Goal: Communication & Community: Share content

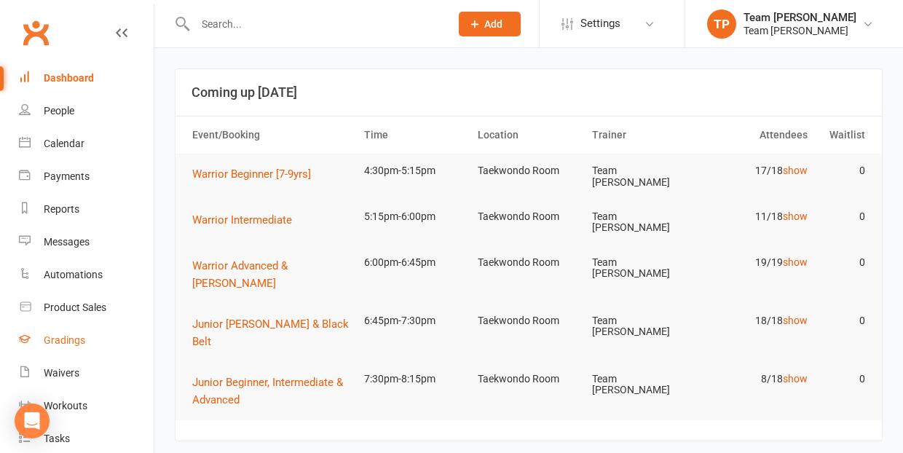
click at [68, 338] on div "Gradings" at bounding box center [65, 340] width 42 height 12
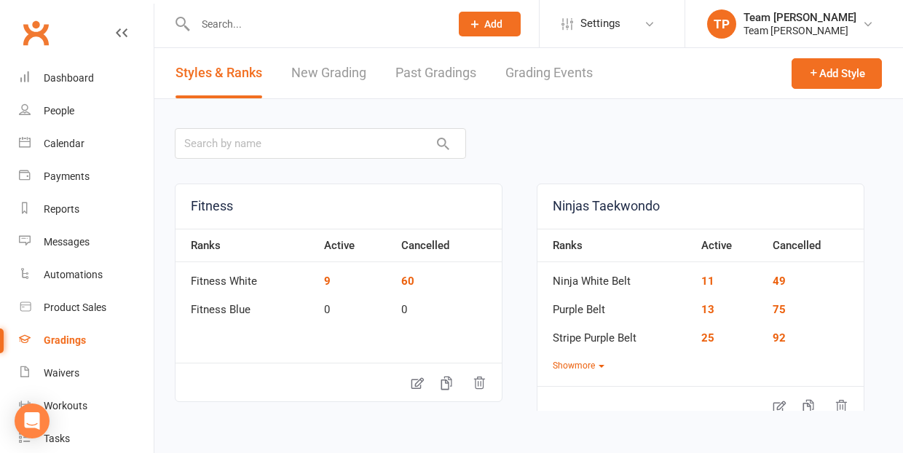
click at [545, 76] on link "Grading Events" at bounding box center [548, 73] width 87 height 50
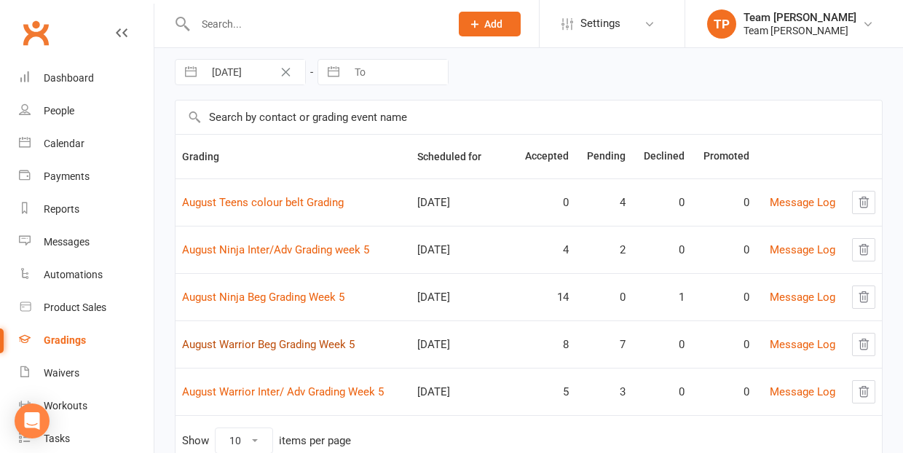
scroll to position [89, 0]
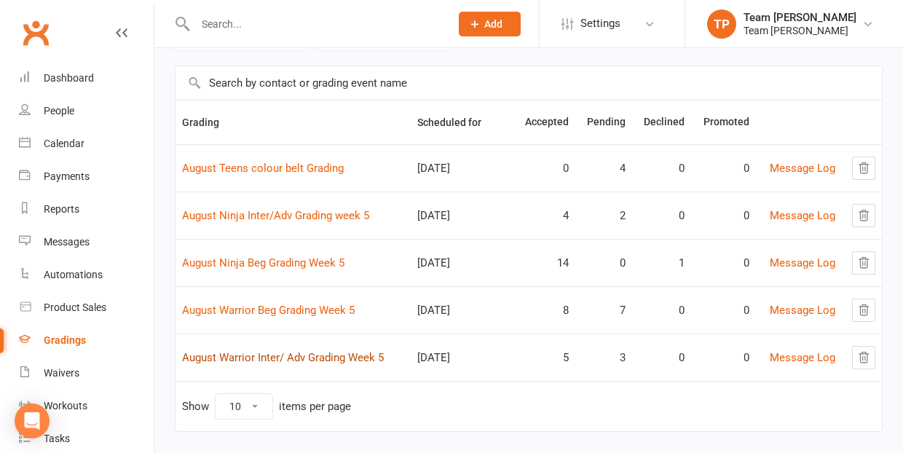
click at [304, 353] on link "August Warrior Inter/ Adv Grading Week 5" at bounding box center [283, 357] width 202 height 13
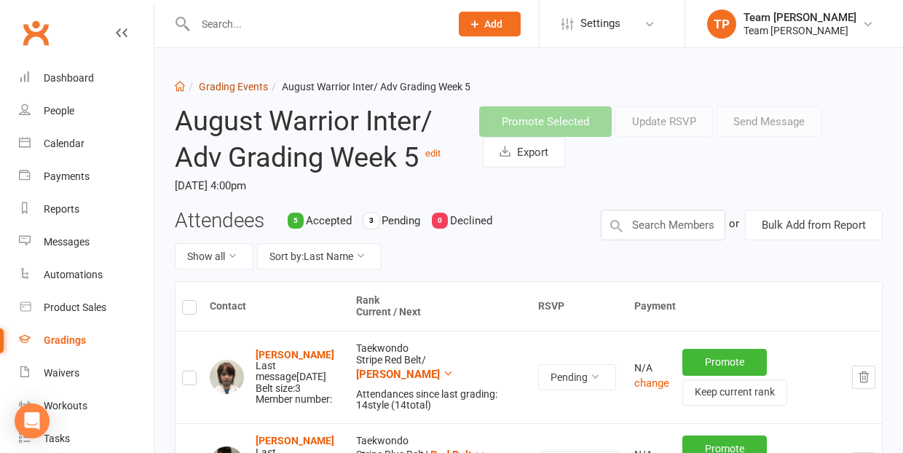
click at [224, 85] on link "Grading Events" at bounding box center [233, 87] width 69 height 12
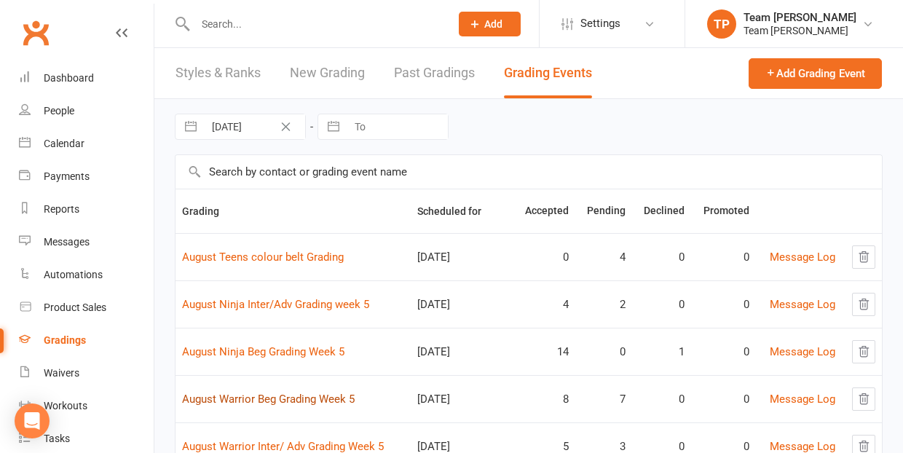
click at [283, 400] on link "August Warrior Beg Grading Week 5" at bounding box center [268, 399] width 173 height 13
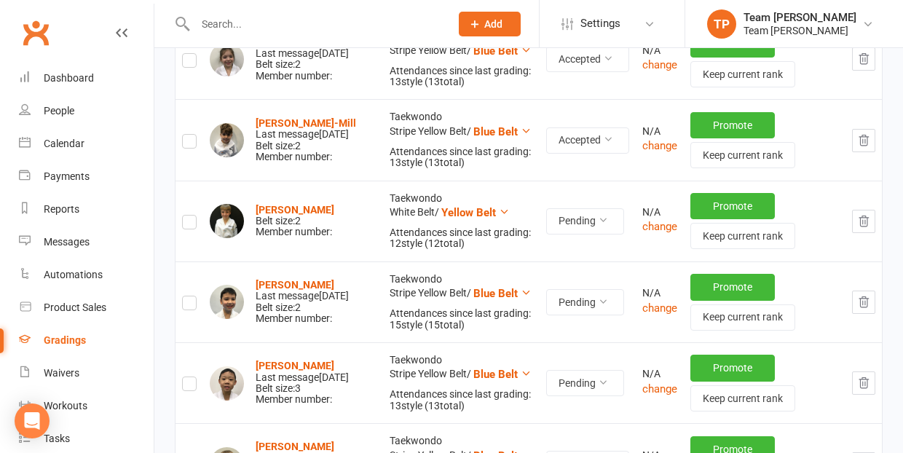
scroll to position [815, 0]
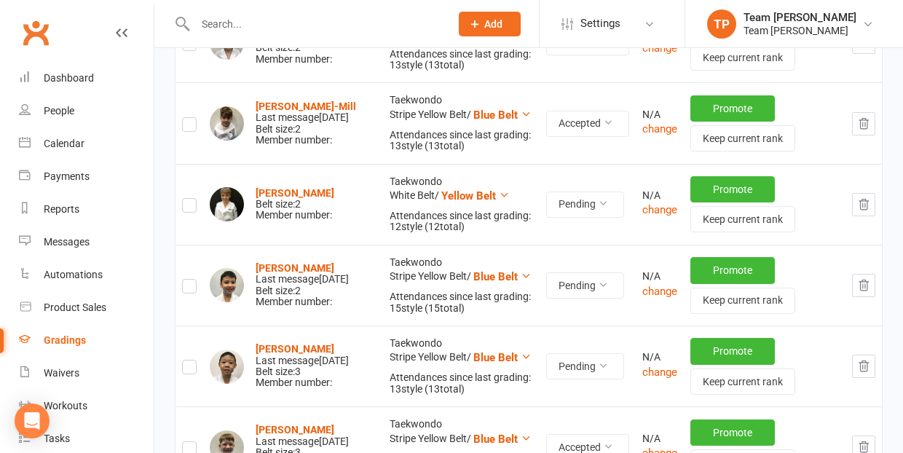
click at [865, 284] on icon "button" at bounding box center [863, 285] width 9 height 10
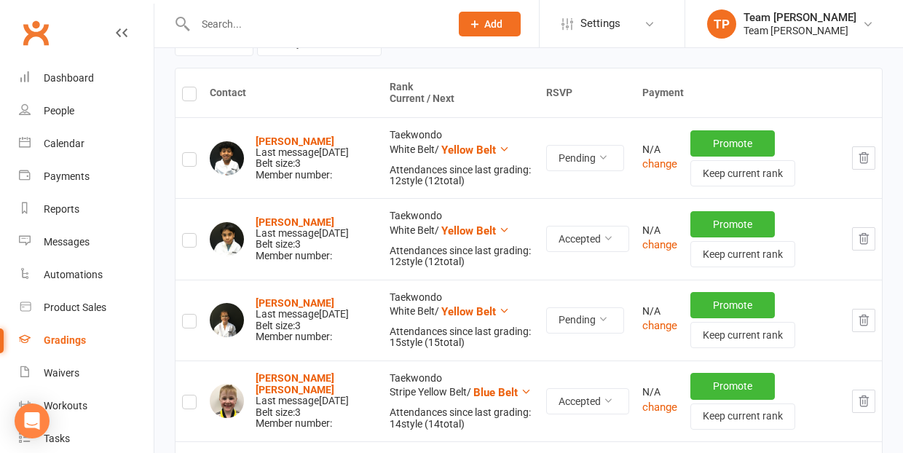
scroll to position [210, 0]
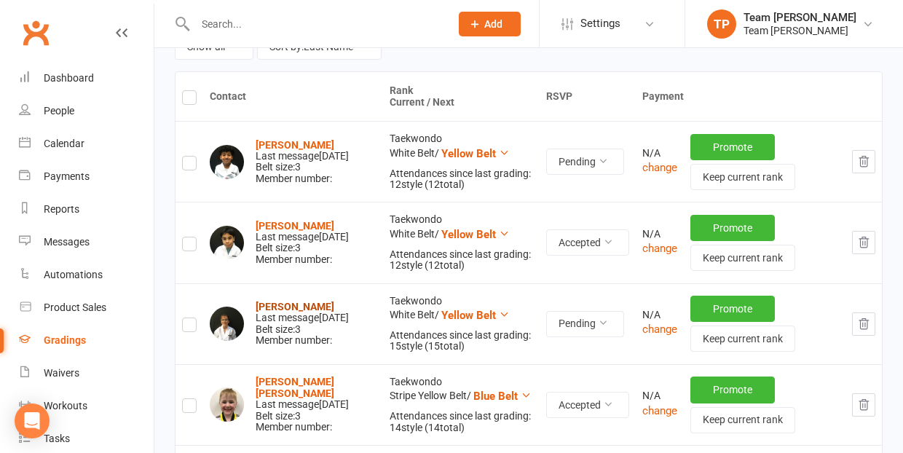
click at [283, 301] on strong "Ines Dokoza" at bounding box center [295, 307] width 79 height 12
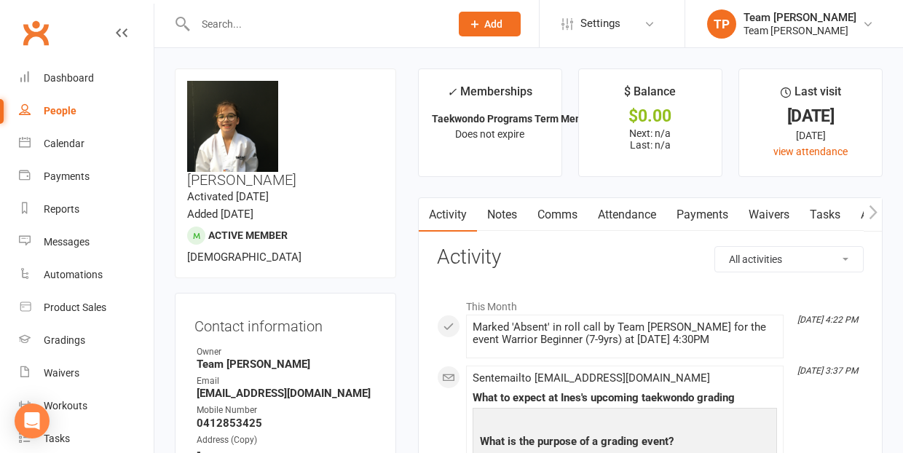
click at [559, 213] on link "Comms" at bounding box center [557, 214] width 60 height 33
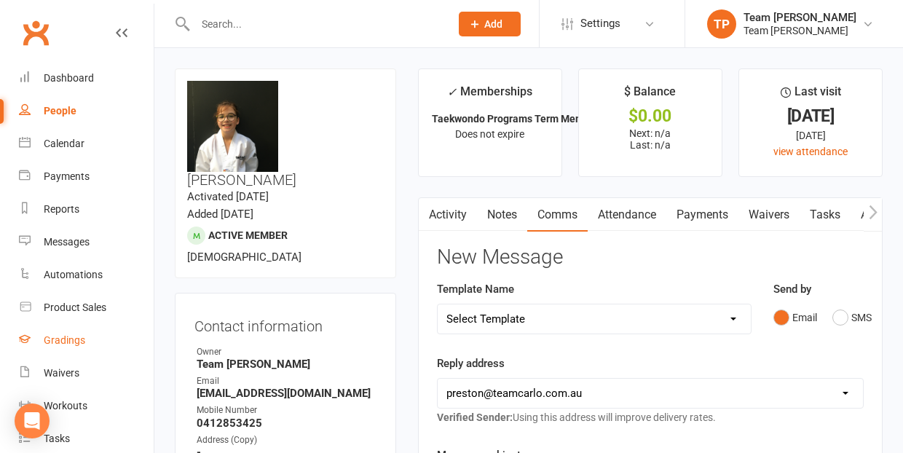
click at [76, 339] on div "Gradings" at bounding box center [65, 340] width 42 height 12
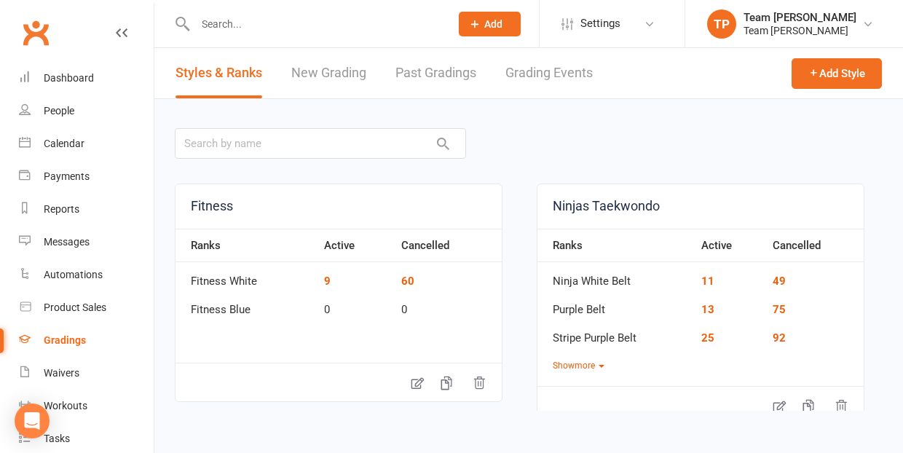
click at [539, 66] on link "Grading Events" at bounding box center [548, 73] width 87 height 50
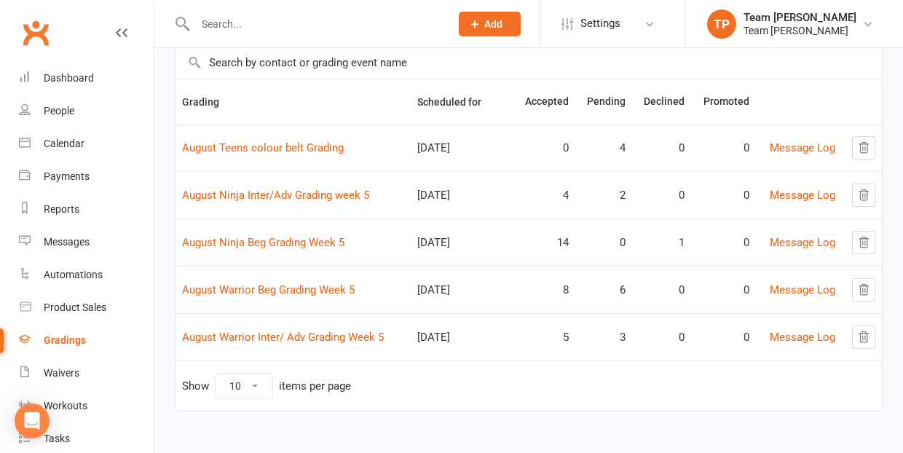
scroll to position [109, 0]
click at [279, 288] on link "August Warrior Beg Grading Week 5" at bounding box center [268, 289] width 173 height 13
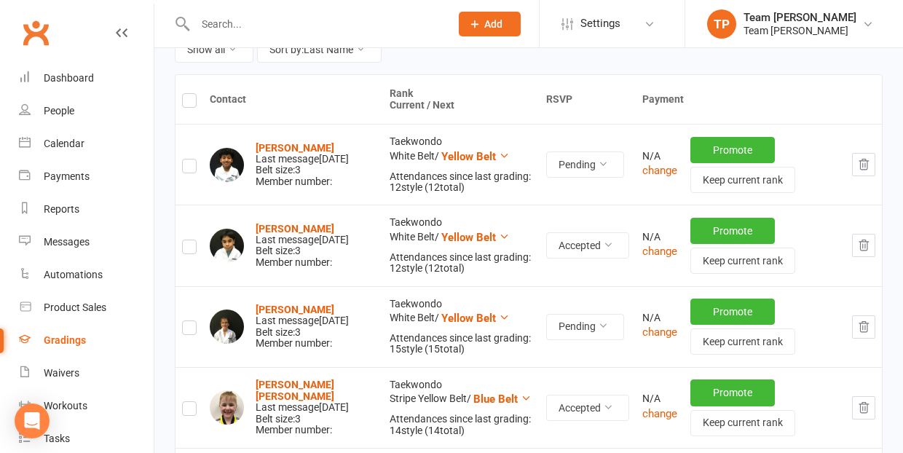
scroll to position [218, 0]
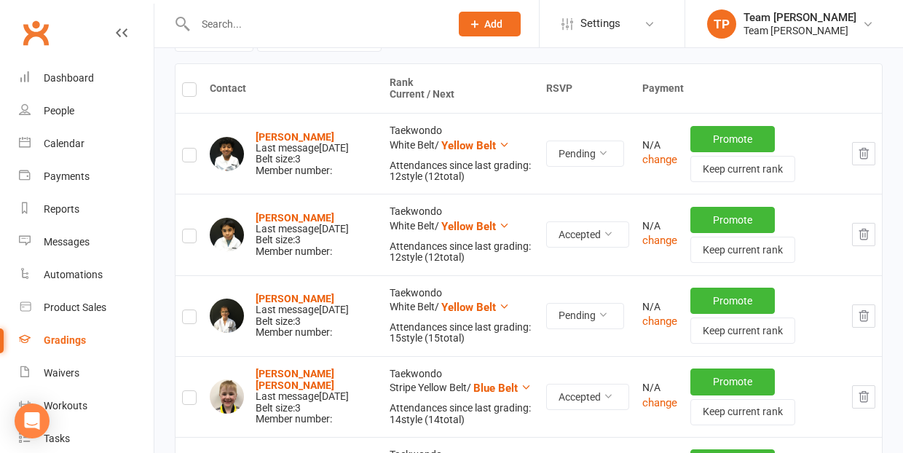
click at [186, 319] on label at bounding box center [189, 319] width 15 height 0
click at [186, 310] on input "checkbox" at bounding box center [189, 310] width 15 height 0
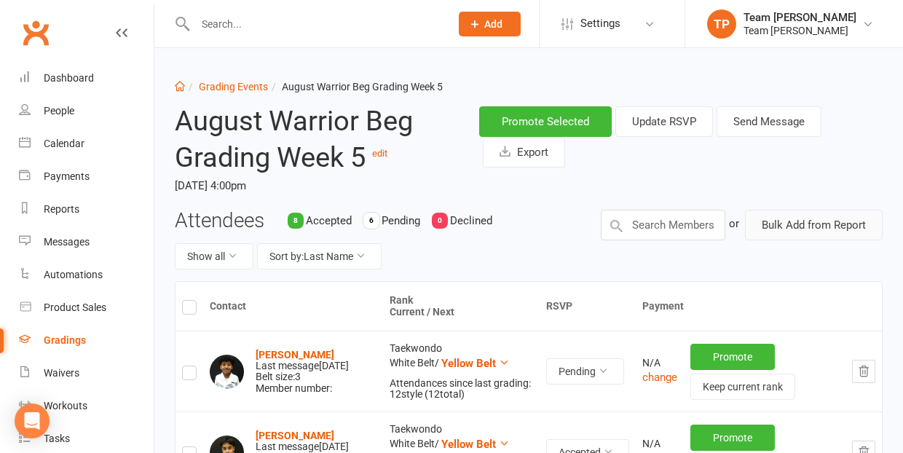
scroll to position [0, 0]
click at [762, 125] on button "Send Message" at bounding box center [769, 121] width 105 height 31
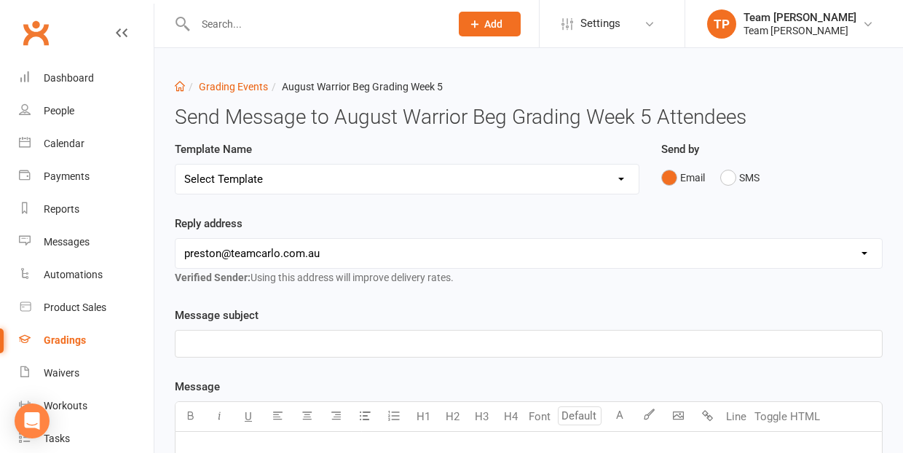
select select "16"
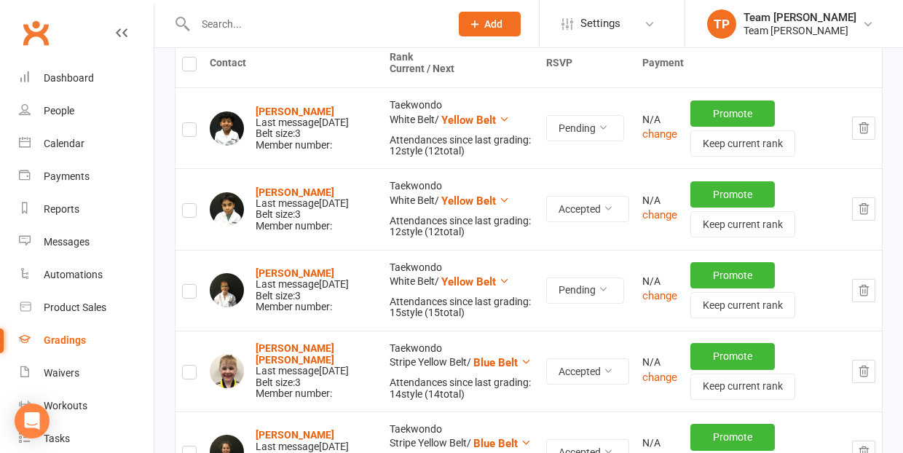
scroll to position [247, 0]
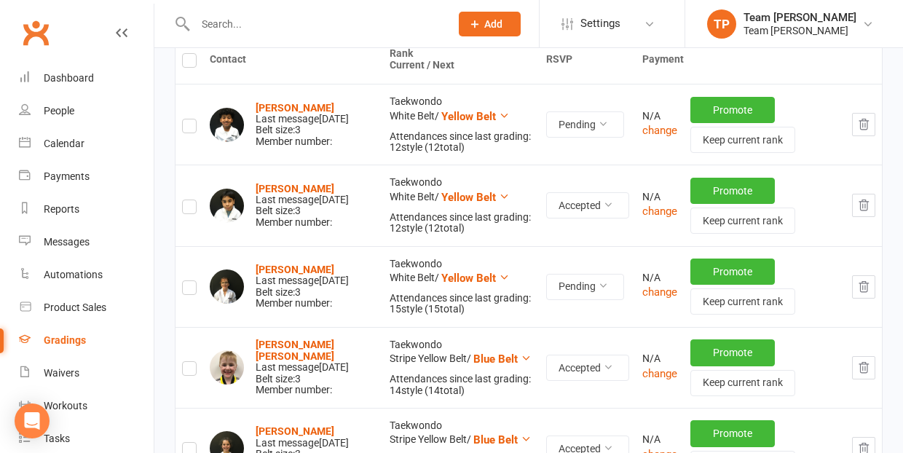
click at [184, 290] on label at bounding box center [189, 290] width 15 height 0
click at [184, 281] on input "checkbox" at bounding box center [189, 281] width 15 height 0
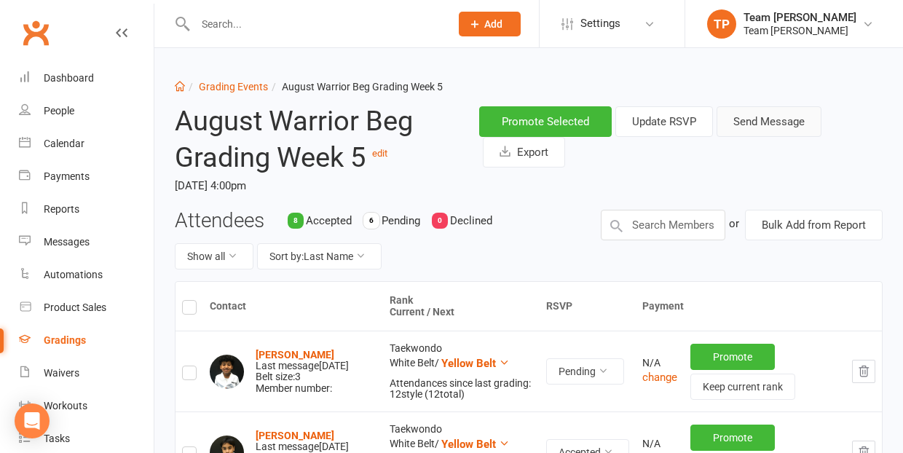
scroll to position [0, 0]
click at [765, 124] on button "Send Message" at bounding box center [769, 121] width 105 height 31
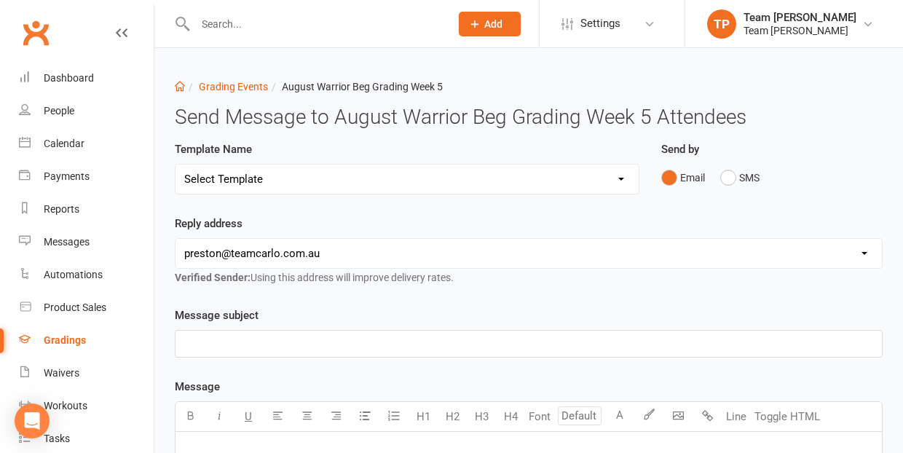
select select "19"
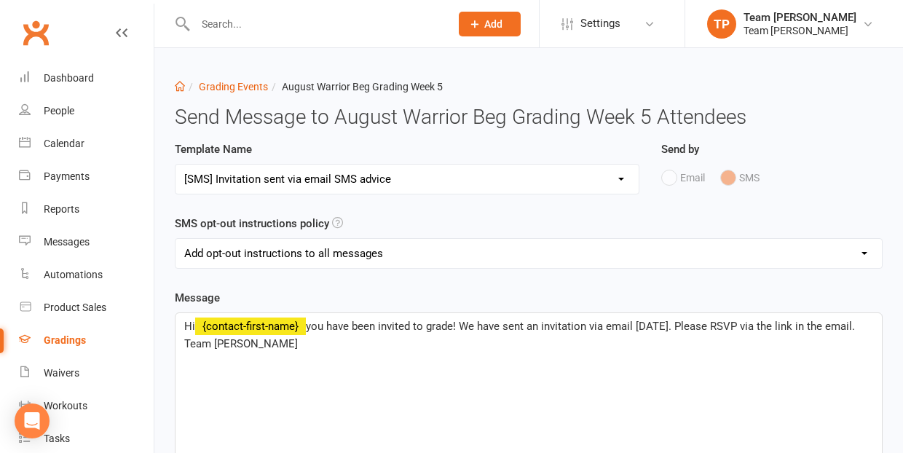
click at [666, 326] on span "you have been invited to grade! We have sent an invitation via email today. Ple…" at bounding box center [521, 335] width 674 height 31
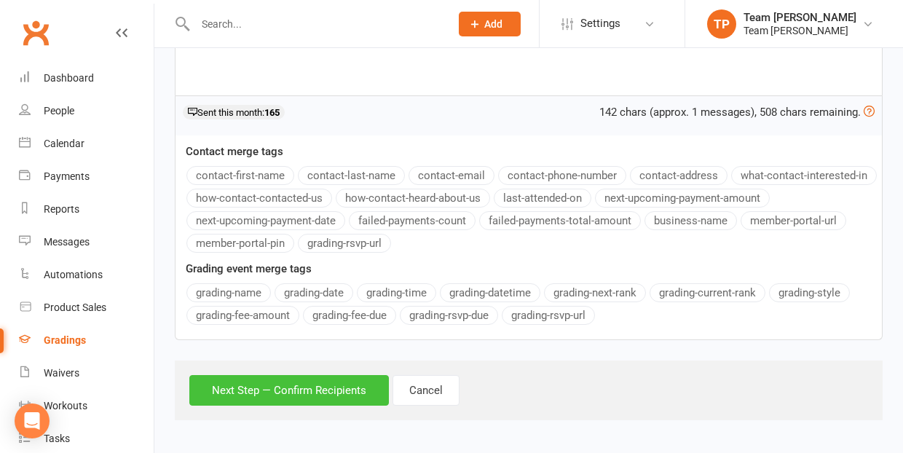
scroll to position [435, 0]
click at [288, 392] on button "Next Step — Confirm Recipients" at bounding box center [289, 391] width 200 height 31
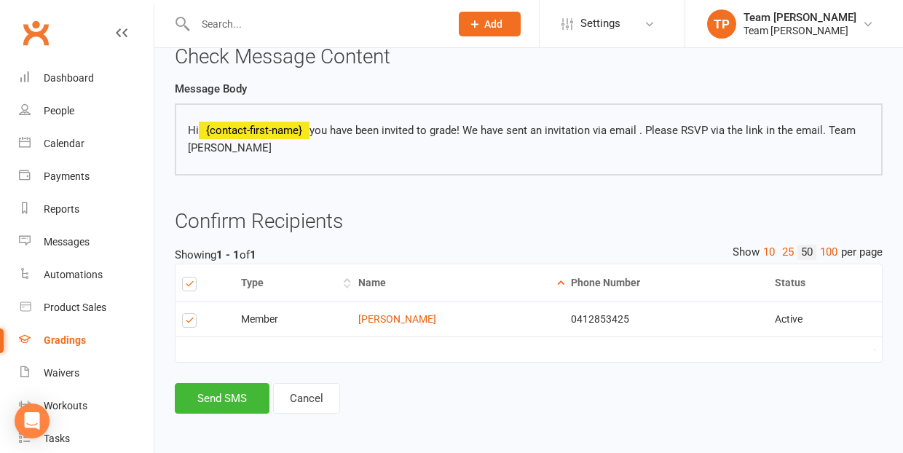
scroll to position [157, 0]
click at [226, 395] on button "Send SMS" at bounding box center [222, 399] width 95 height 31
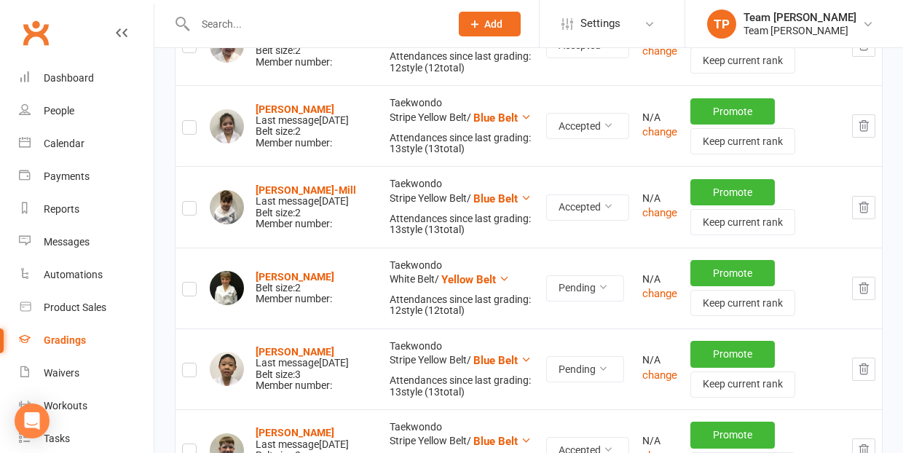
scroll to position [739, 0]
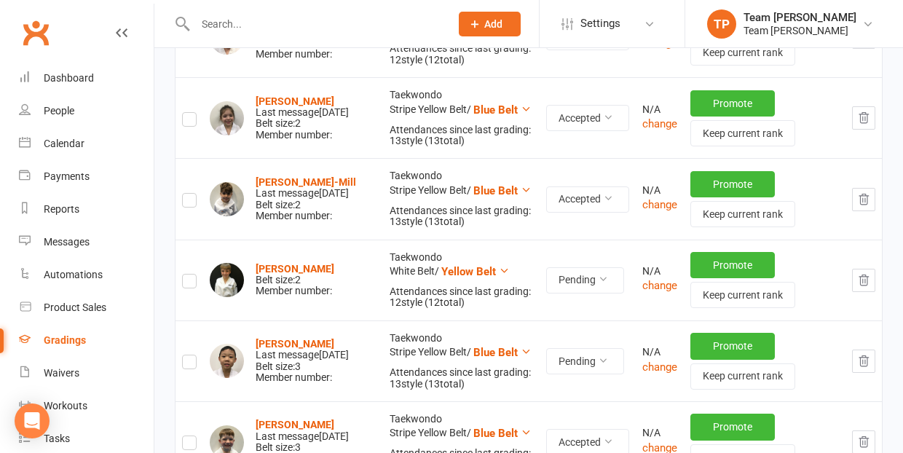
click at [189, 283] on label at bounding box center [189, 283] width 15 height 0
click at [189, 275] on input "checkbox" at bounding box center [189, 275] width 15 height 0
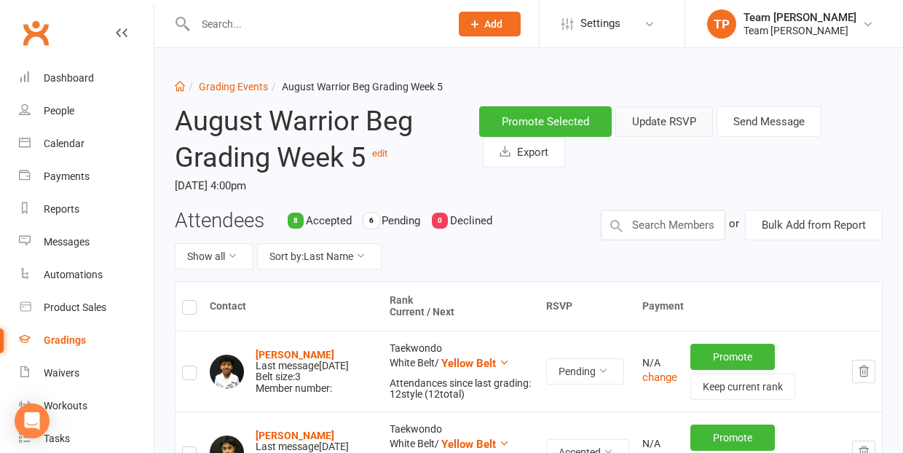
scroll to position [0, 0]
click at [749, 122] on button "Send Message" at bounding box center [769, 121] width 105 height 31
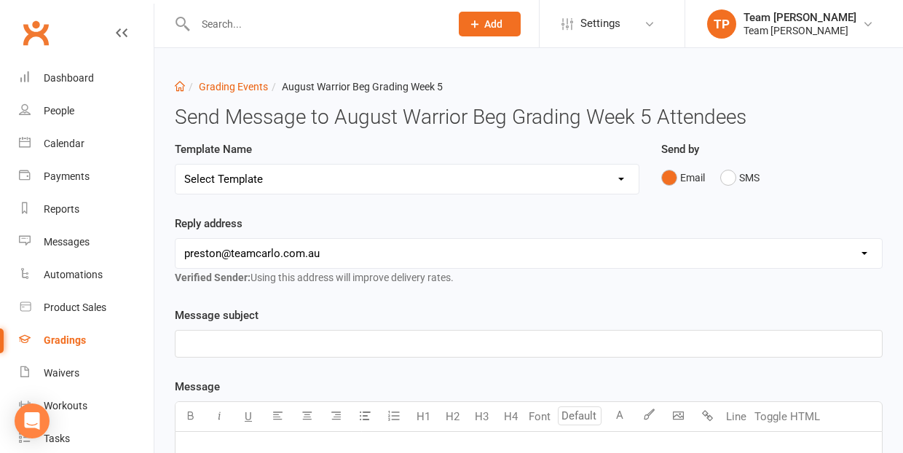
select select "16"
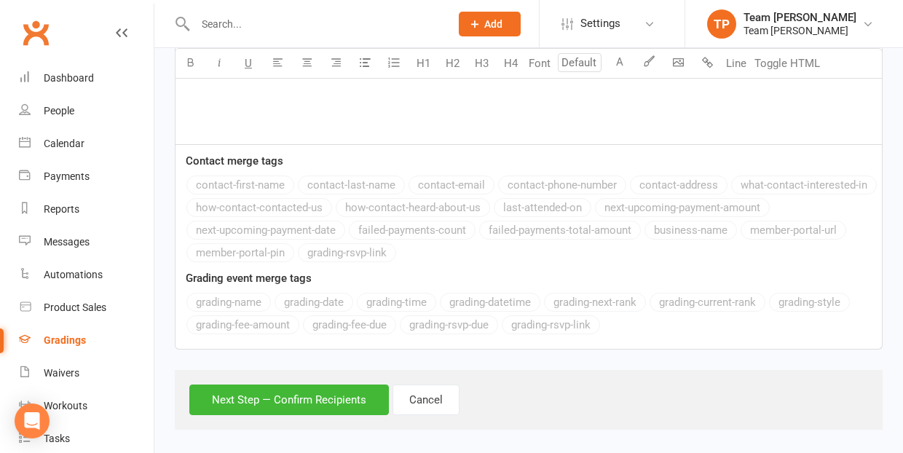
scroll to position [1030, 0]
click at [283, 392] on button "Next Step — Confirm Recipients" at bounding box center [289, 400] width 200 height 31
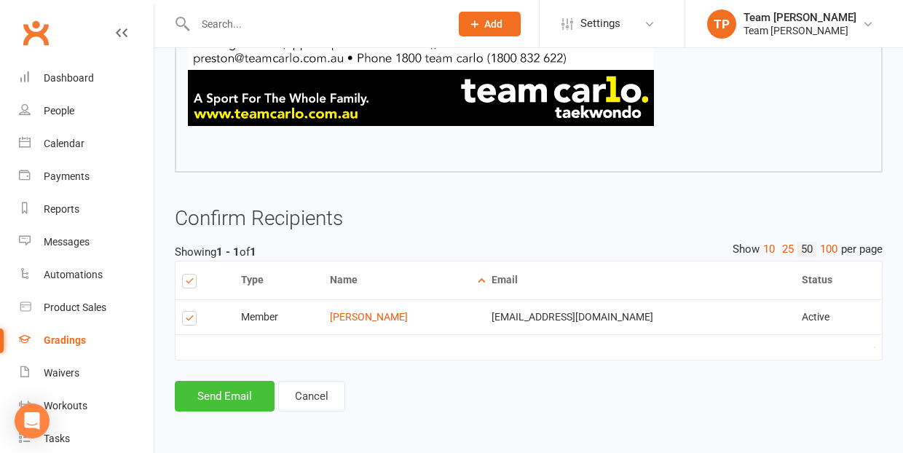
click at [234, 381] on button "Send Email" at bounding box center [225, 396] width 100 height 31
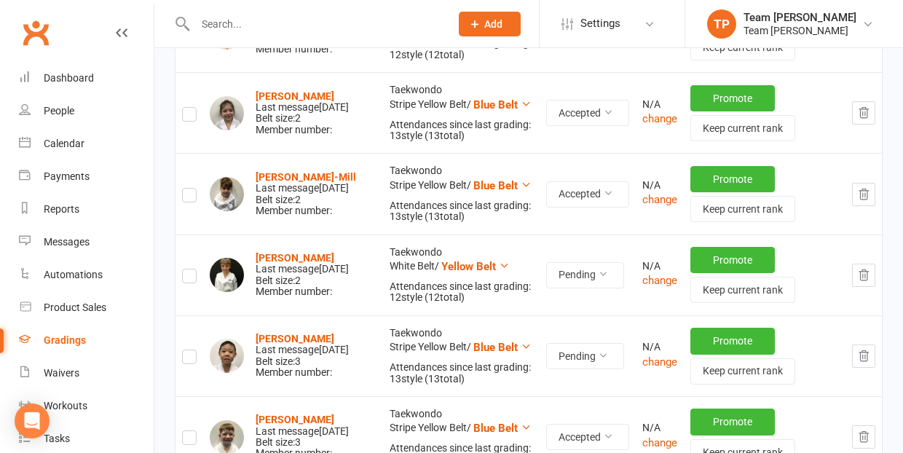
scroll to position [748, 0]
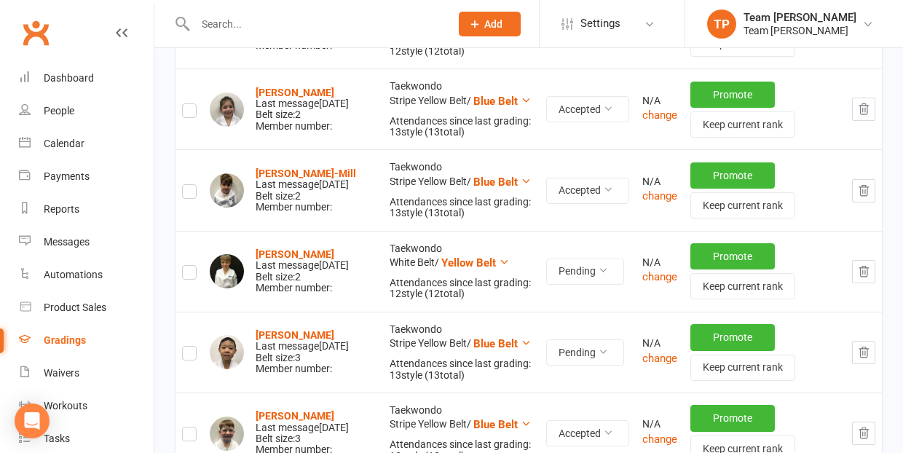
click at [190, 275] on label at bounding box center [189, 275] width 15 height 0
click at [190, 266] on input "checkbox" at bounding box center [189, 266] width 15 height 0
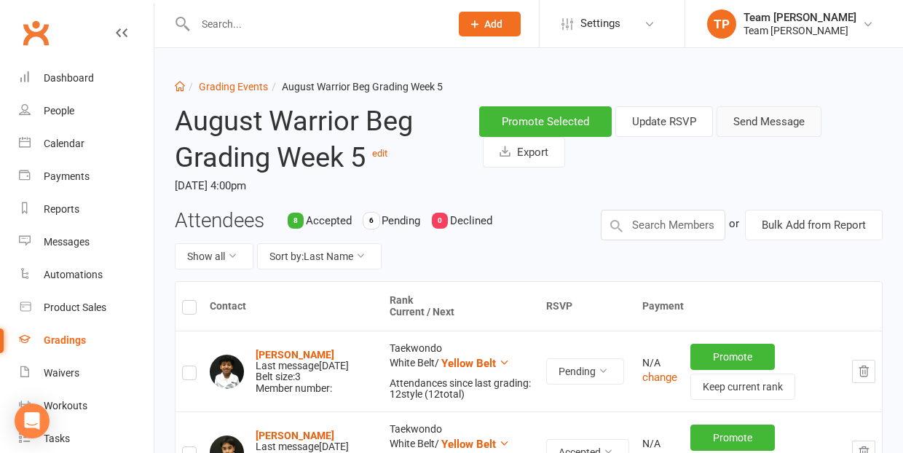
scroll to position [0, 0]
click at [768, 121] on button "Send Message" at bounding box center [769, 121] width 105 height 31
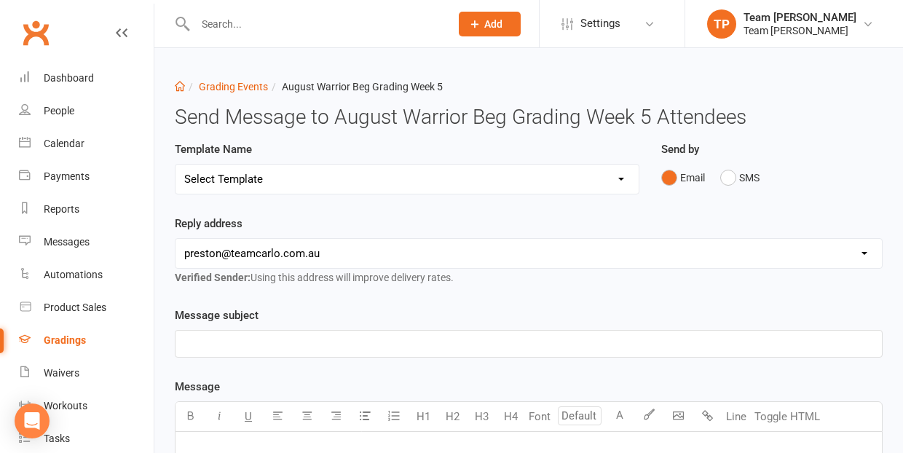
select select "19"
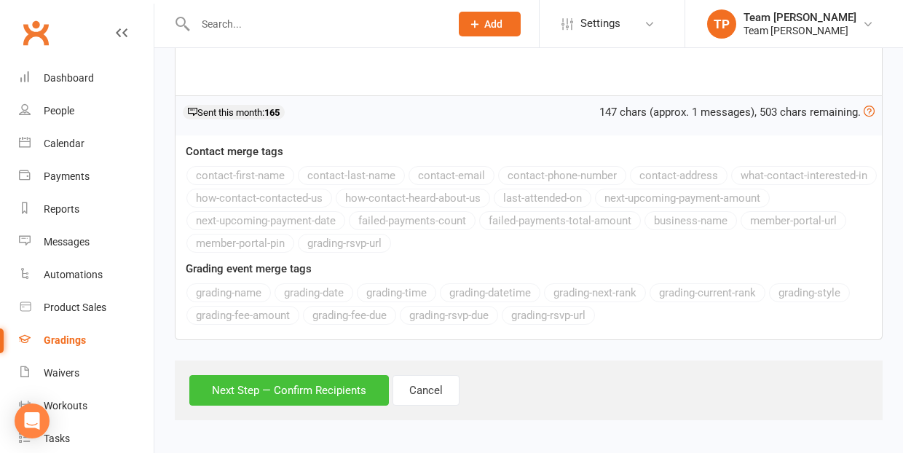
scroll to position [435, 0]
click at [299, 385] on button "Next Step — Confirm Recipients" at bounding box center [289, 391] width 200 height 31
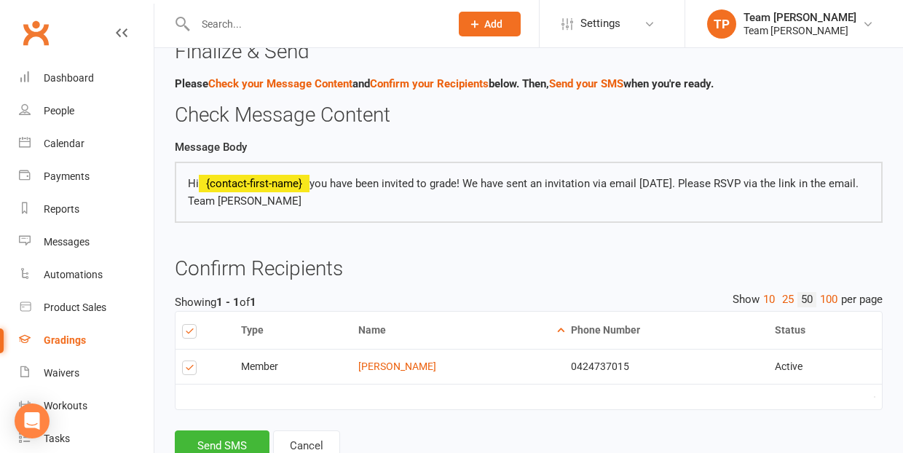
scroll to position [123, 0]
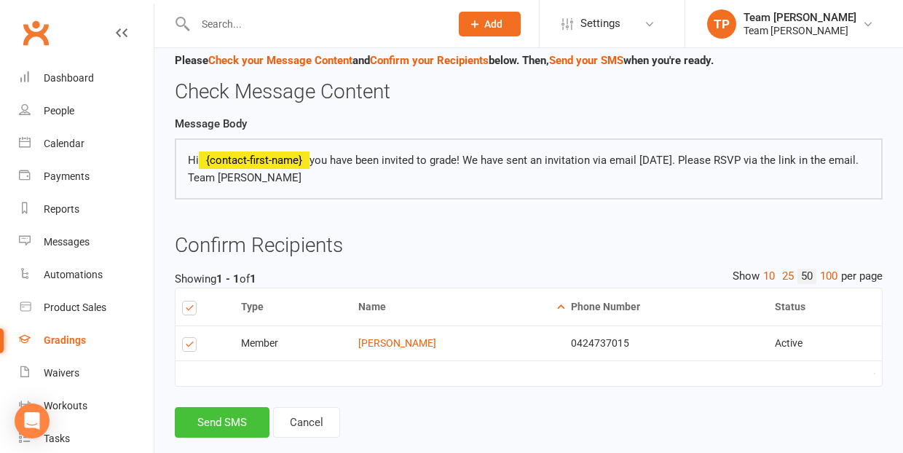
click at [217, 418] on button "Send SMS" at bounding box center [222, 422] width 95 height 31
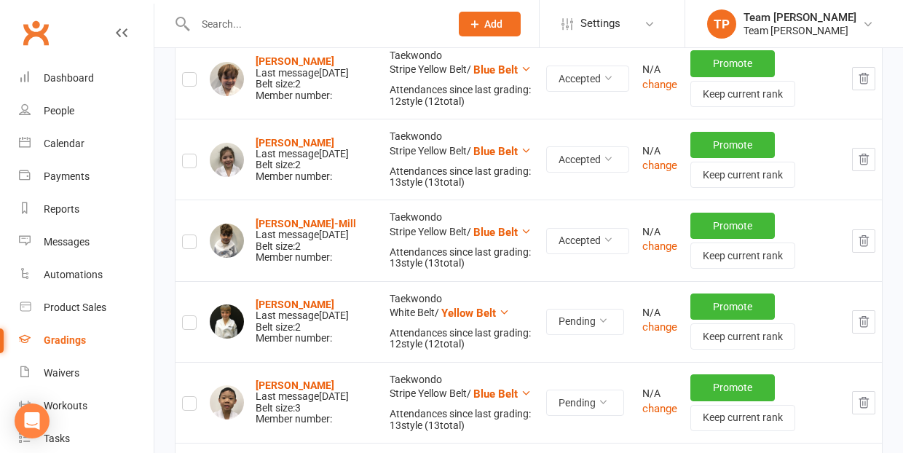
scroll to position [698, 0]
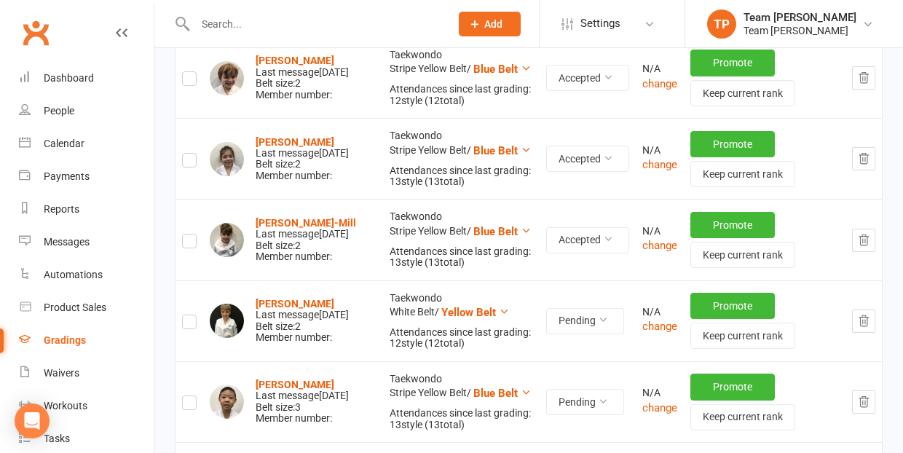
click at [192, 324] on label at bounding box center [189, 324] width 15 height 0
click at [192, 315] on input "checkbox" at bounding box center [189, 315] width 15 height 0
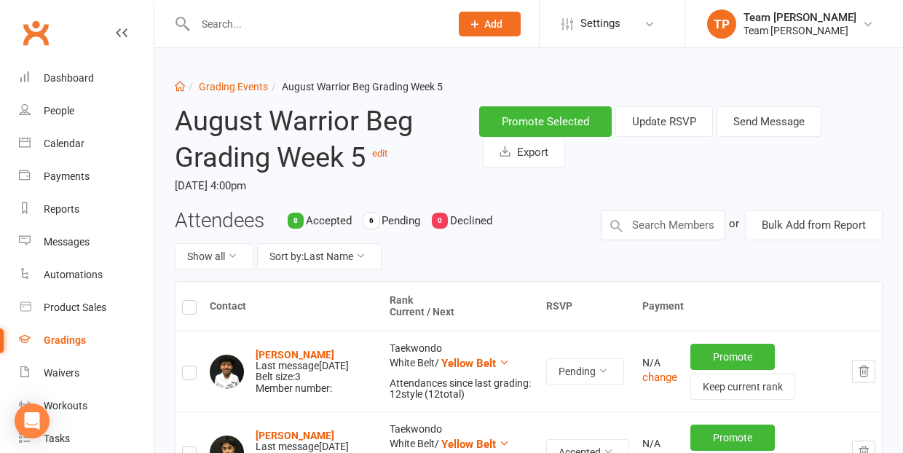
scroll to position [0, 0]
click at [778, 119] on button "Send Message" at bounding box center [769, 121] width 105 height 31
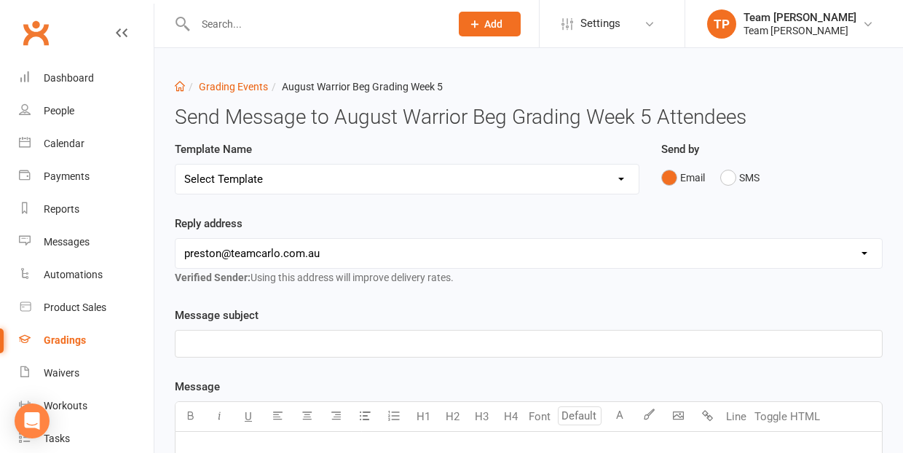
select select "25"
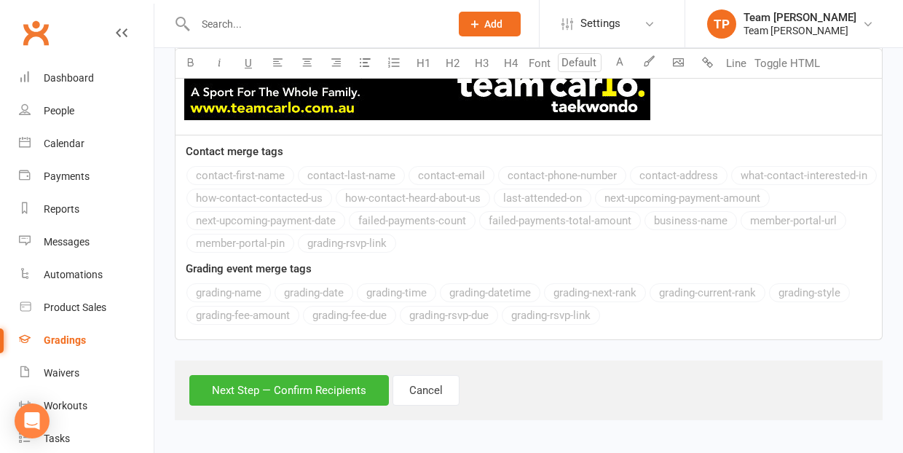
scroll to position [1310, 0]
click at [289, 387] on button "Next Step — Confirm Recipients" at bounding box center [289, 390] width 200 height 31
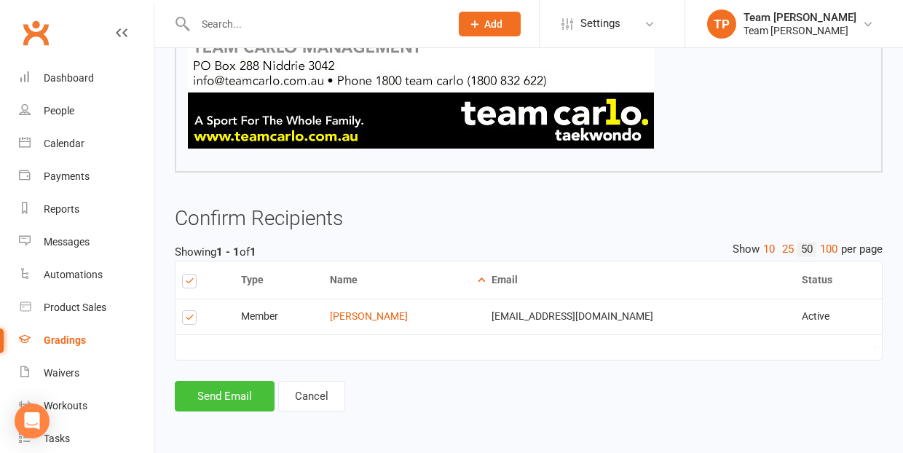
click at [226, 381] on button "Send Email" at bounding box center [225, 396] width 100 height 31
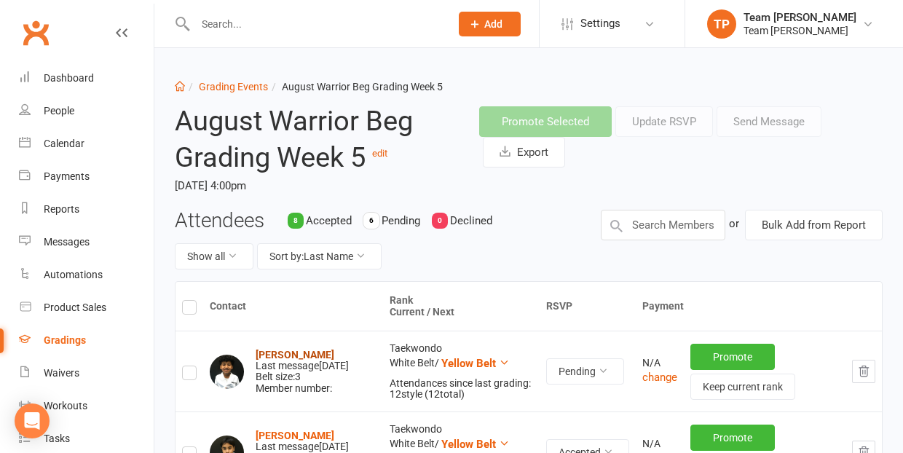
click at [277, 349] on strong "[PERSON_NAME]" at bounding box center [295, 355] width 79 height 12
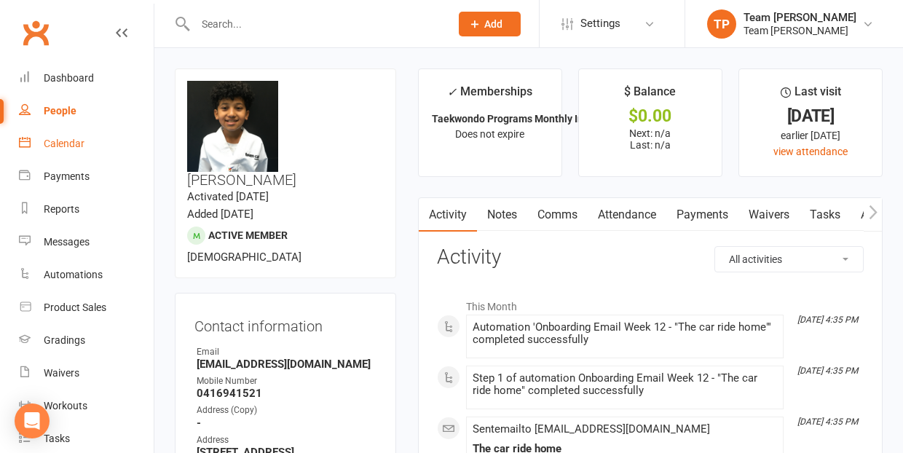
click at [74, 144] on div "Calendar" at bounding box center [64, 144] width 41 height 12
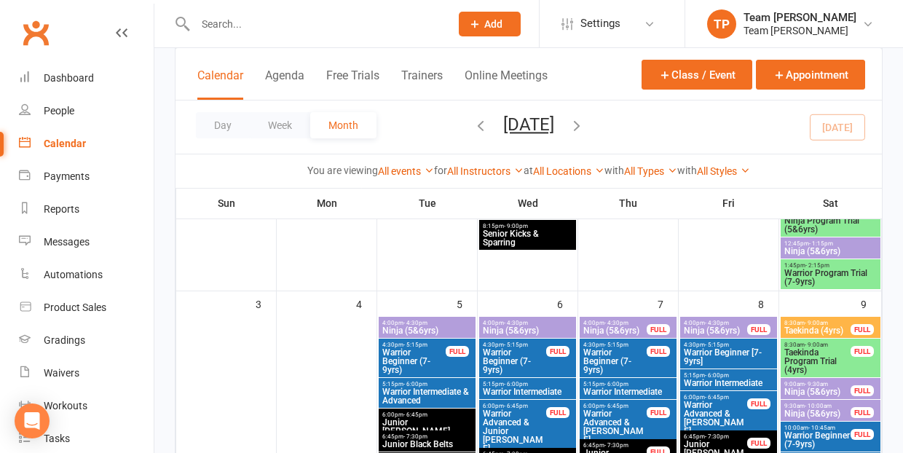
scroll to position [387, 0]
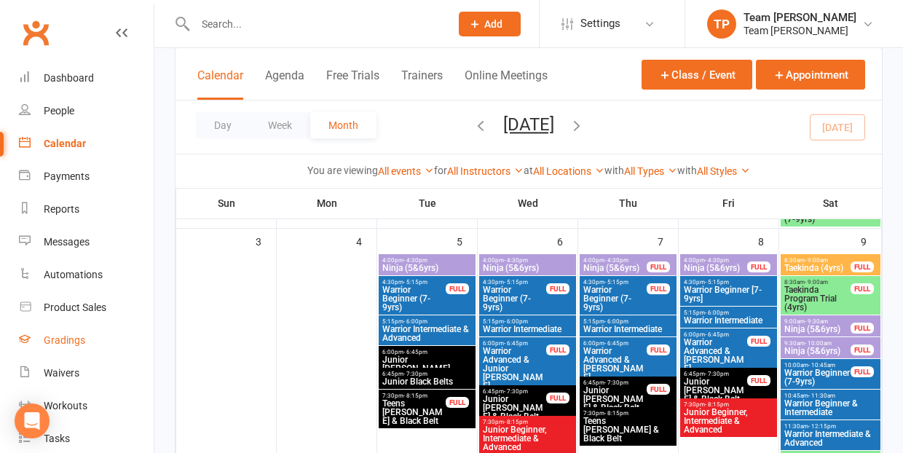
click at [63, 339] on div "Gradings" at bounding box center [65, 340] width 42 height 12
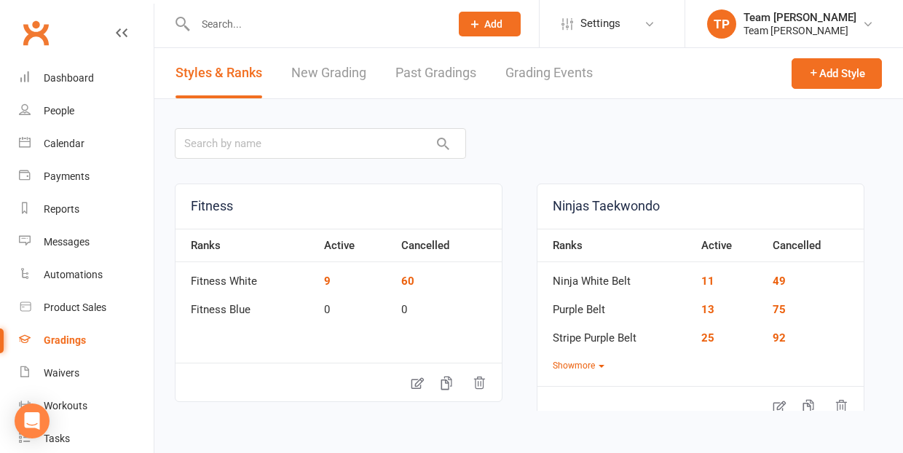
click at [539, 72] on link "Grading Events" at bounding box center [548, 73] width 87 height 50
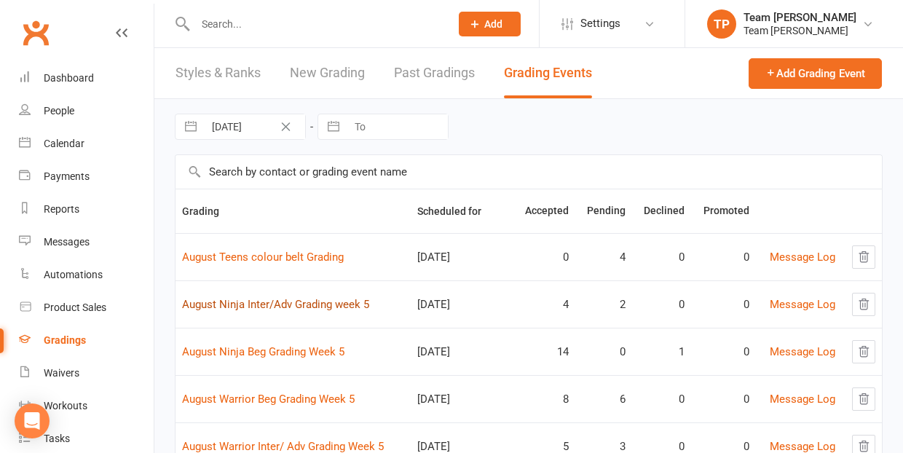
click at [295, 304] on link "August Ninja Inter/Adv Grading week 5" at bounding box center [275, 304] width 187 height 13
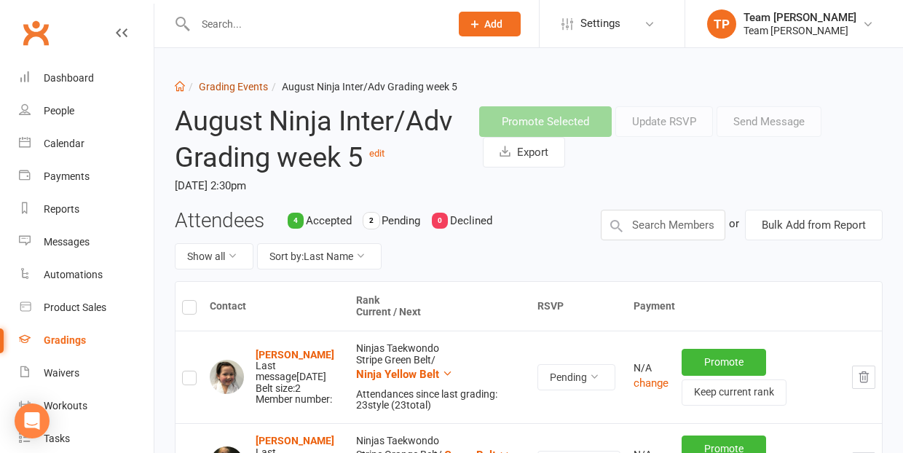
click at [226, 87] on link "Grading Events" at bounding box center [233, 87] width 69 height 12
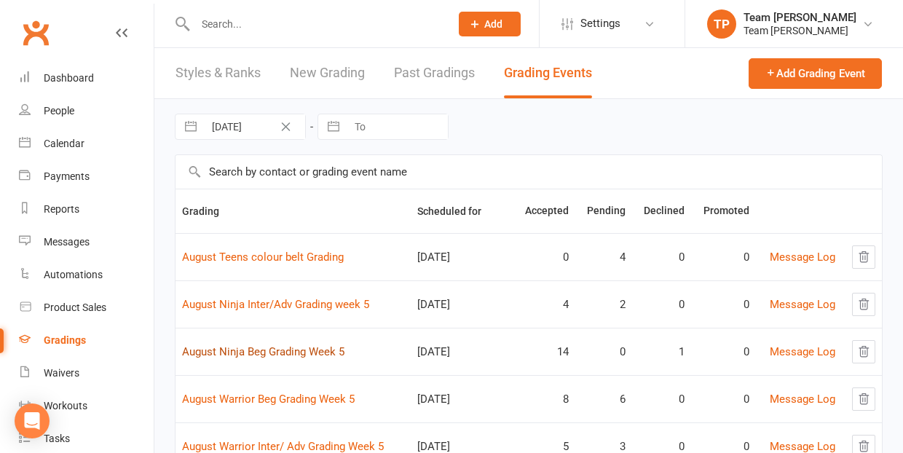
click at [295, 349] on link "August Ninja Beg Grading Week 5" at bounding box center [263, 351] width 162 height 13
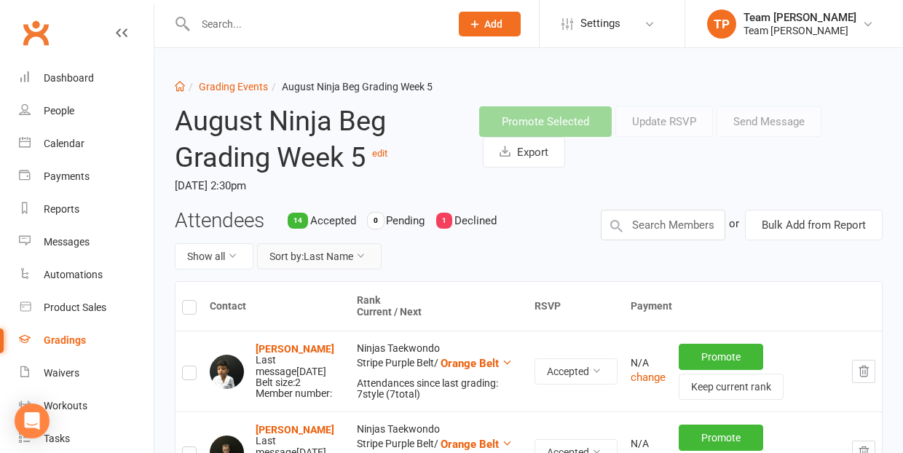
click at [314, 256] on button "Sort by: Last Name" at bounding box center [319, 256] width 125 height 26
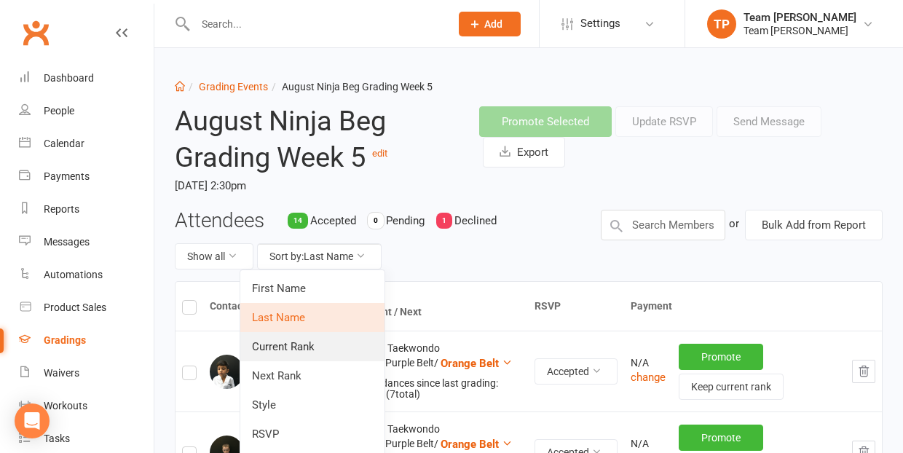
click at [304, 345] on link "Current Rank" at bounding box center [312, 346] width 144 height 29
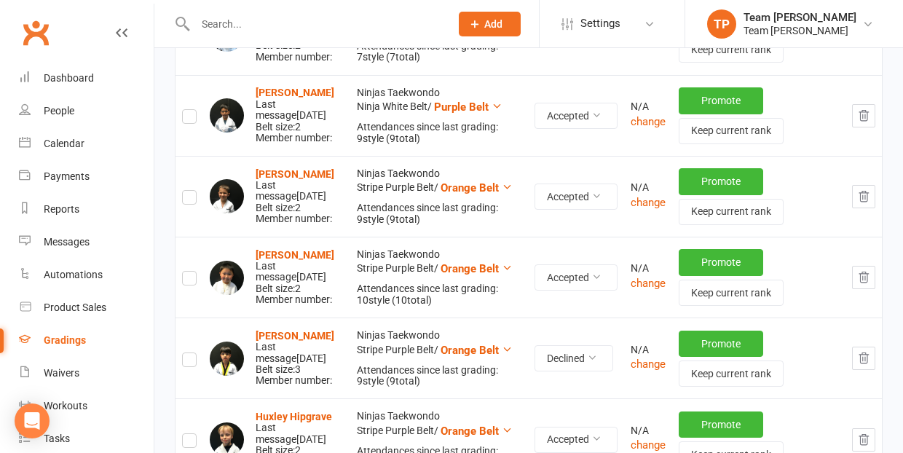
scroll to position [509, 0]
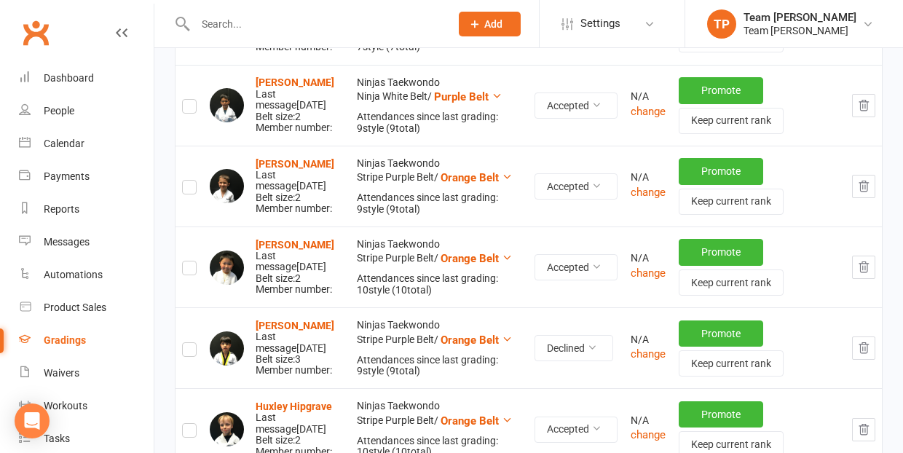
click at [864, 342] on icon "button" at bounding box center [863, 348] width 13 height 13
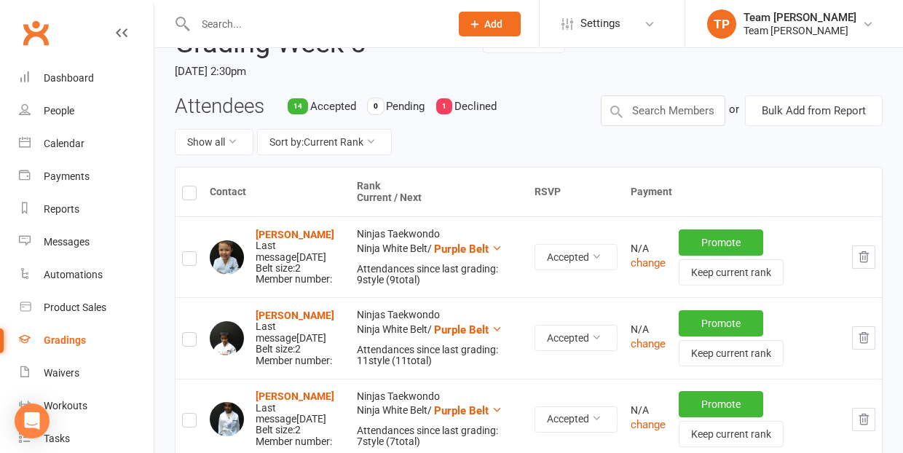
scroll to position [152, 0]
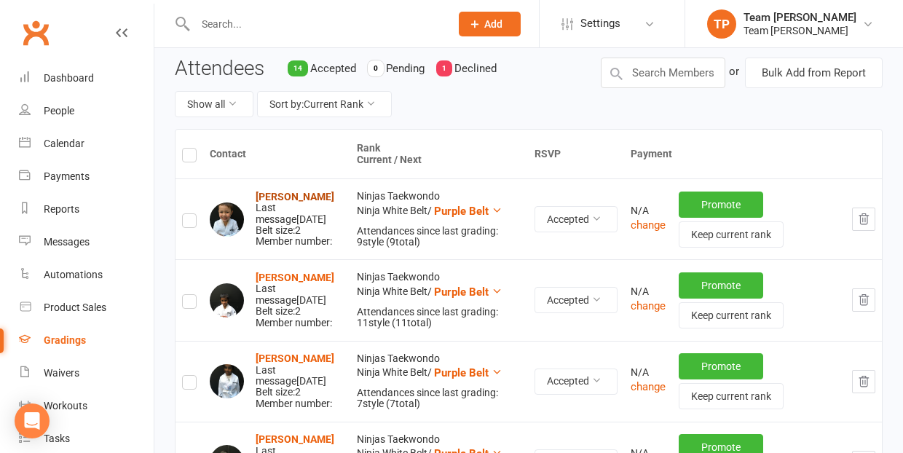
click at [276, 194] on strong "Isaac Terrill" at bounding box center [295, 197] width 79 height 12
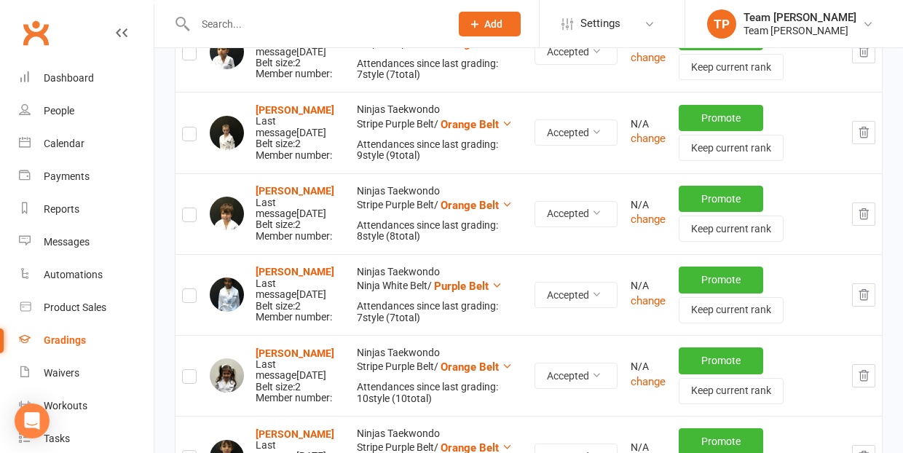
scroll to position [319, 0]
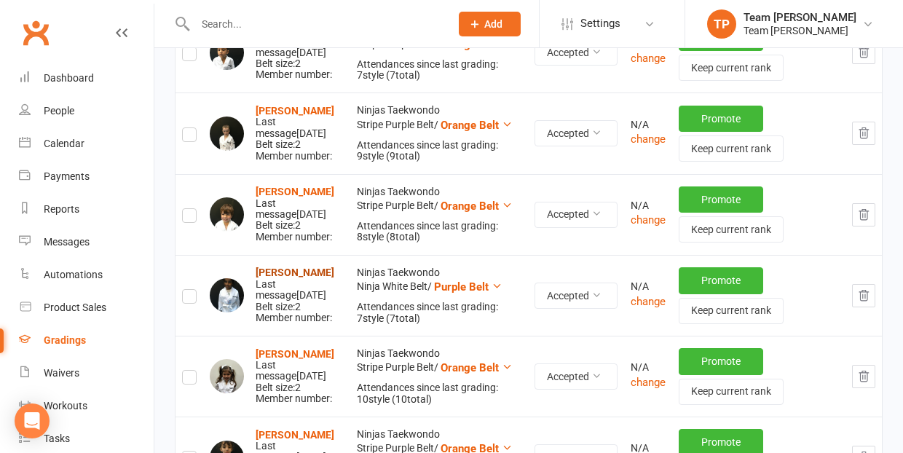
click at [279, 269] on strong "Aadya Barre" at bounding box center [295, 273] width 79 height 12
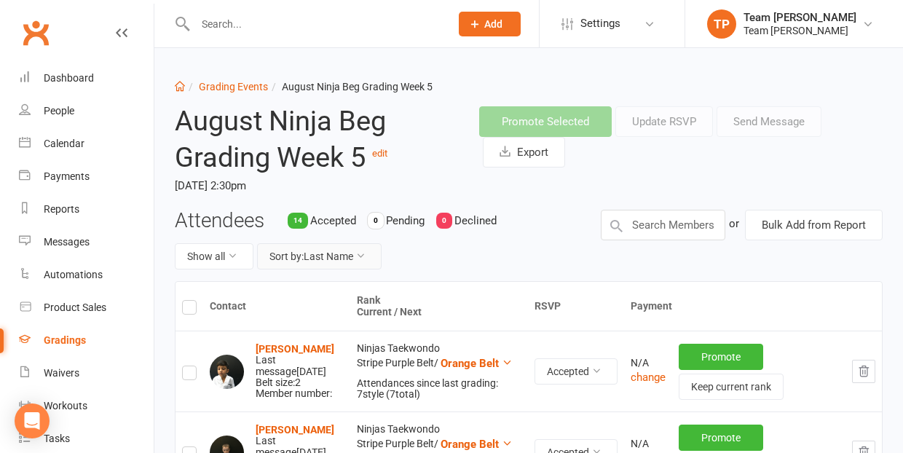
click at [327, 259] on button "Sort by: Last Name" at bounding box center [319, 256] width 125 height 26
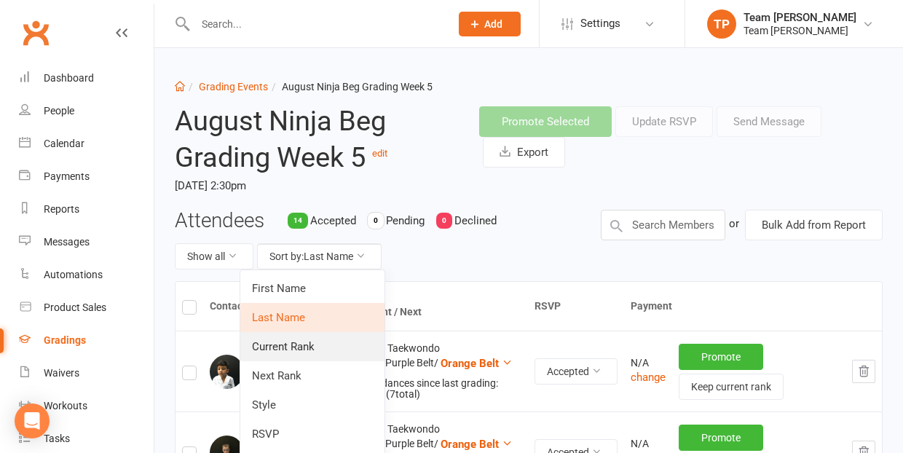
click at [320, 341] on link "Current Rank" at bounding box center [312, 346] width 144 height 29
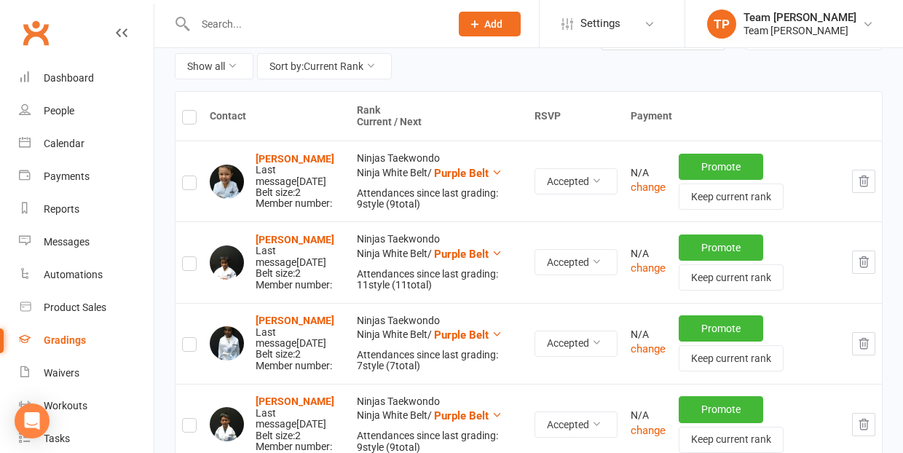
scroll to position [232, 0]
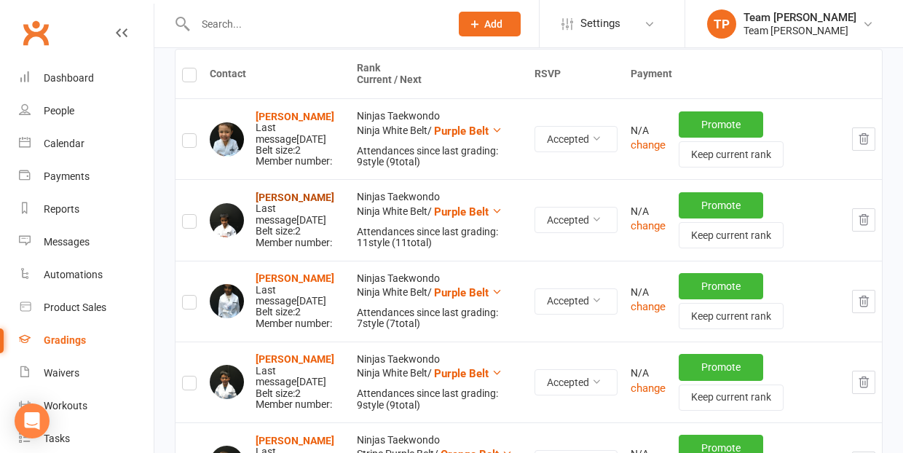
click at [269, 197] on strong "Amaira Gupta" at bounding box center [295, 198] width 79 height 12
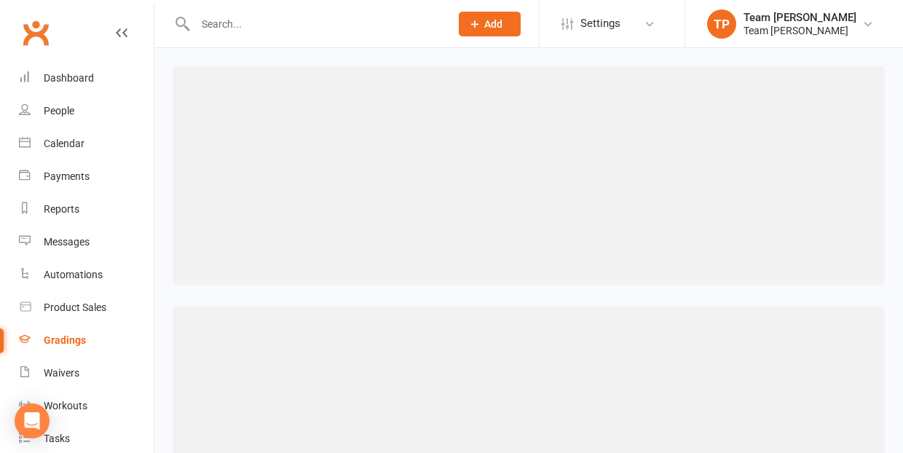
scroll to position [111, 0]
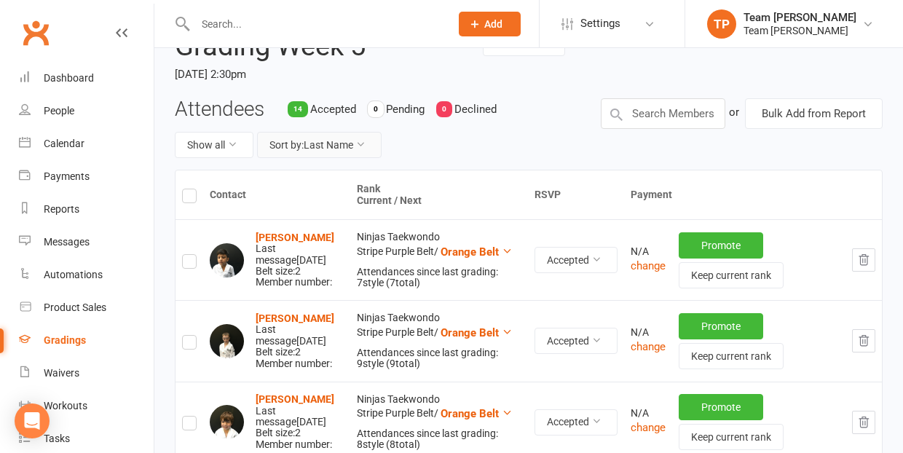
click at [320, 142] on button "Sort by: Last Name" at bounding box center [319, 145] width 125 height 26
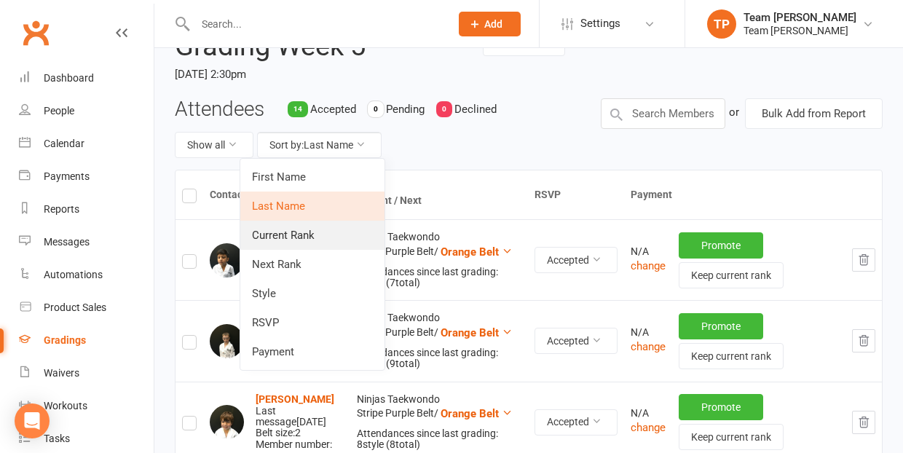
click at [326, 232] on link "Current Rank" at bounding box center [312, 235] width 144 height 29
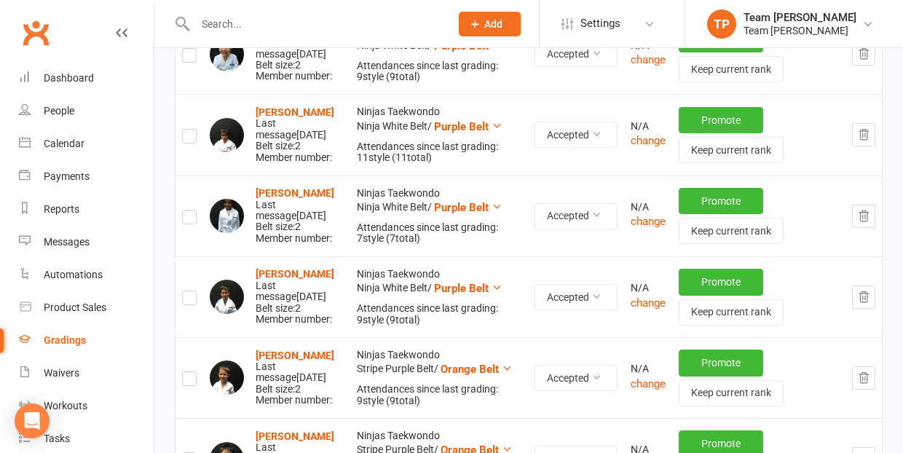
scroll to position [318, 0]
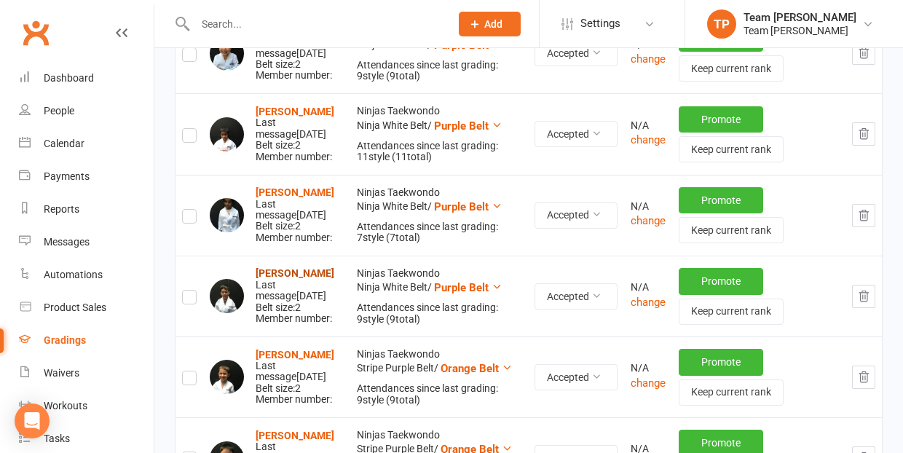
click at [279, 267] on strong "Ari Ganino" at bounding box center [295, 273] width 79 height 12
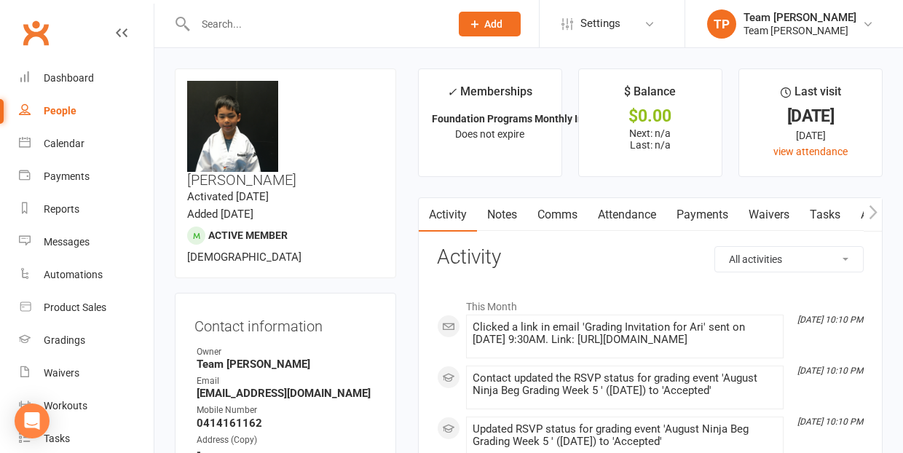
scroll to position [111, 0]
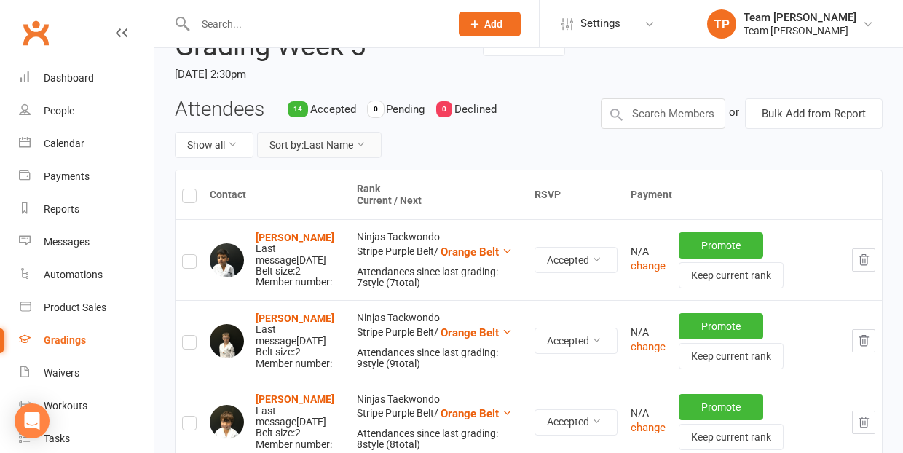
click at [323, 143] on button "Sort by: Last Name" at bounding box center [319, 145] width 125 height 26
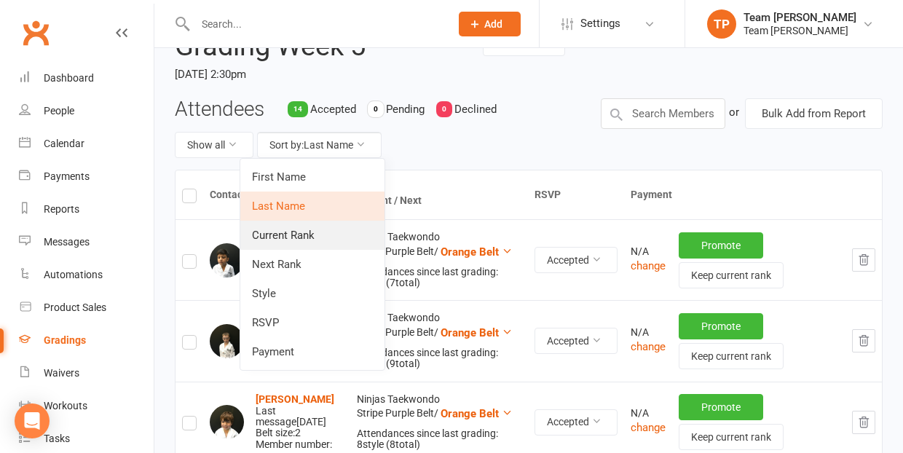
click at [326, 235] on link "Current Rank" at bounding box center [312, 235] width 144 height 29
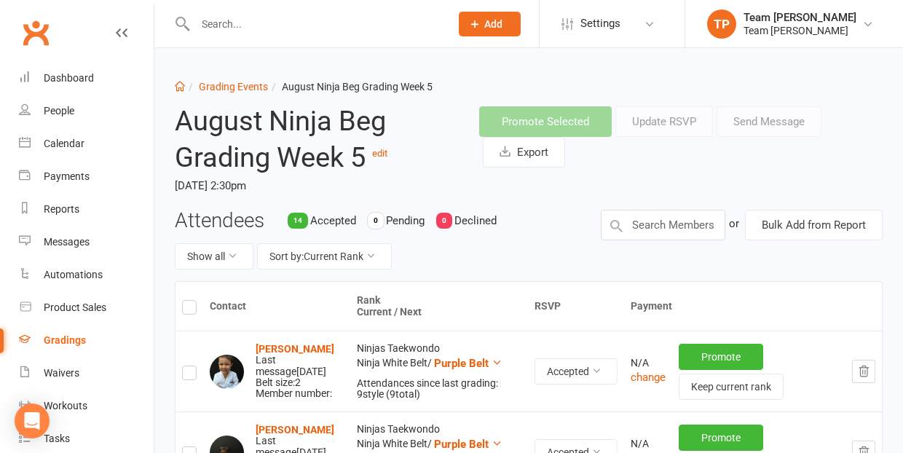
scroll to position [0, 0]
click at [225, 87] on link "Grading Events" at bounding box center [233, 87] width 69 height 12
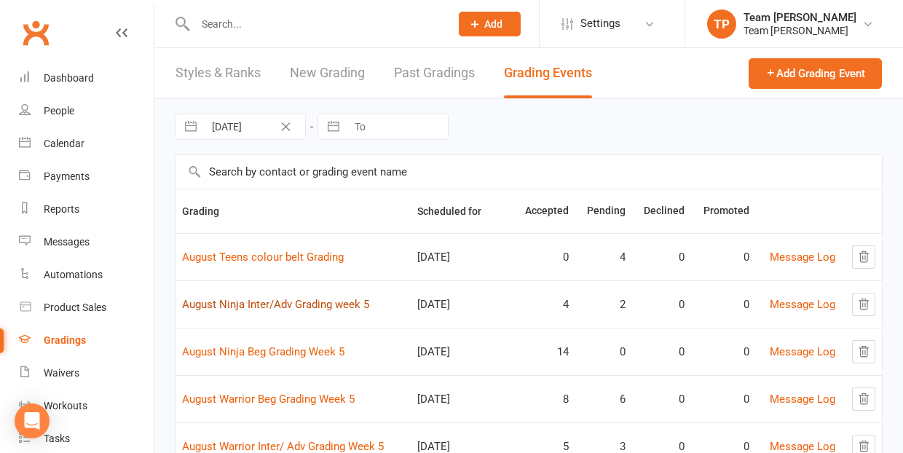
click at [288, 303] on link "August Ninja Inter/Adv Grading week 5" at bounding box center [275, 304] width 187 height 13
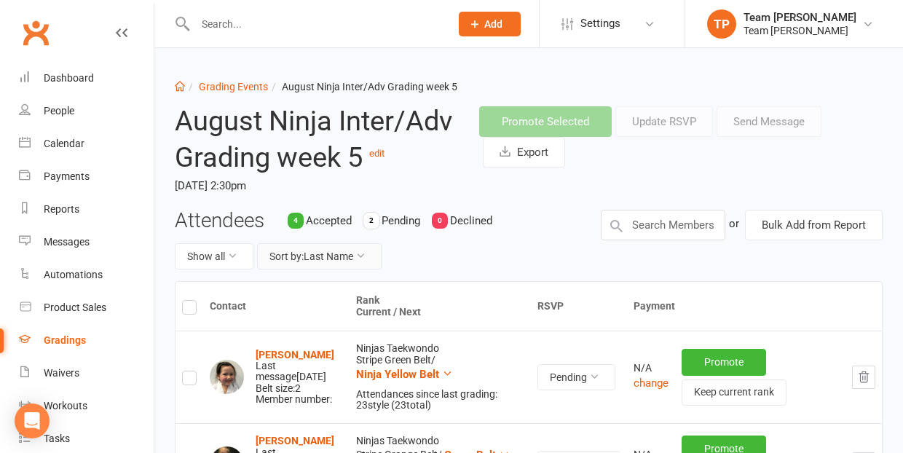
click at [342, 250] on button "Sort by: Last Name" at bounding box center [319, 256] width 125 height 26
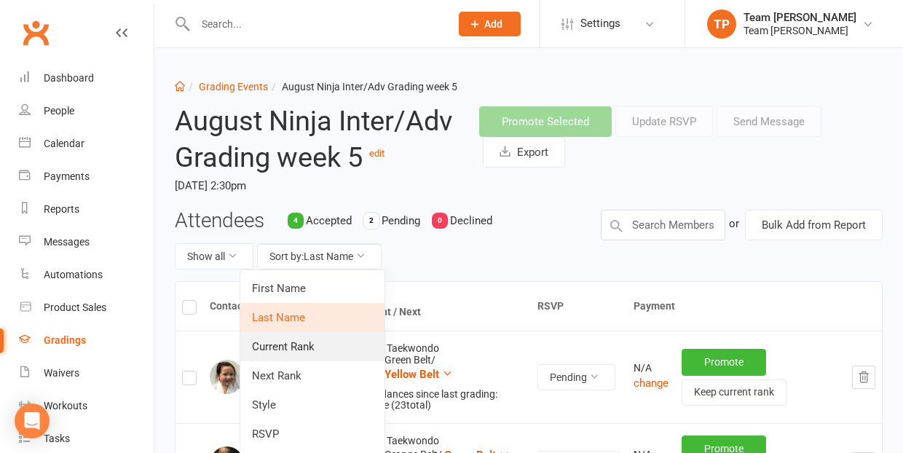
click at [326, 344] on link "Current Rank" at bounding box center [312, 346] width 144 height 29
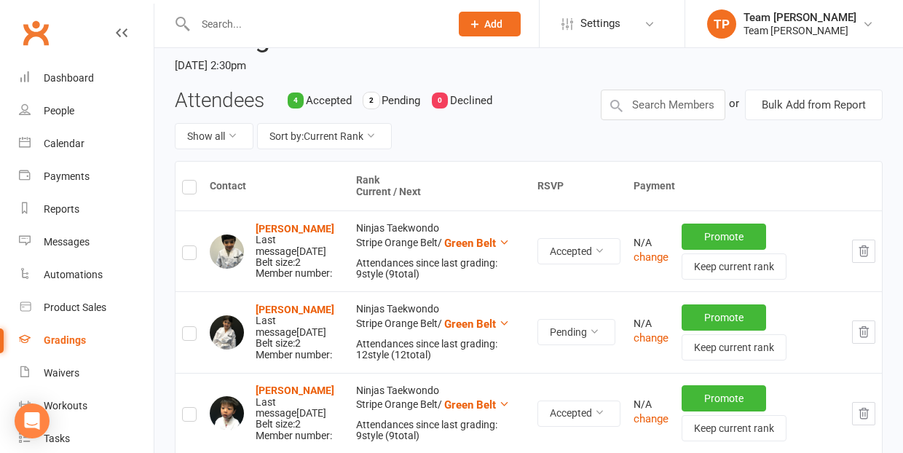
scroll to position [119, 0]
click at [293, 309] on strong "Anastasia Grandikis" at bounding box center [295, 310] width 79 height 12
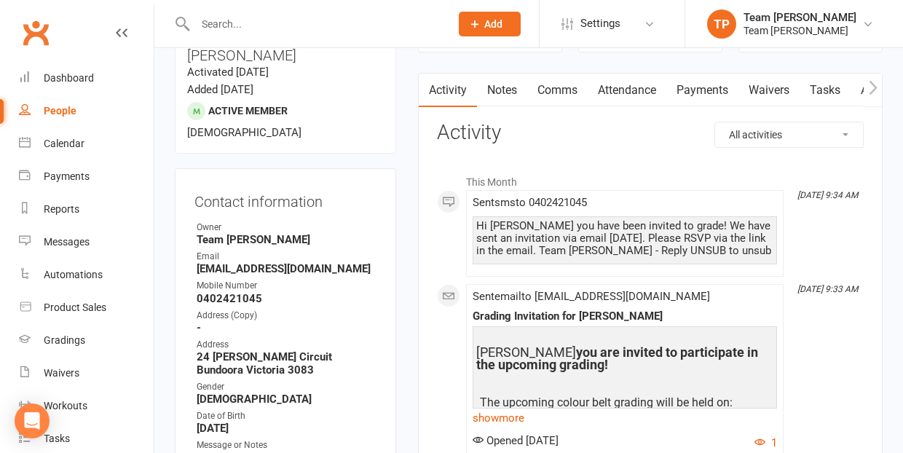
scroll to position [82, 0]
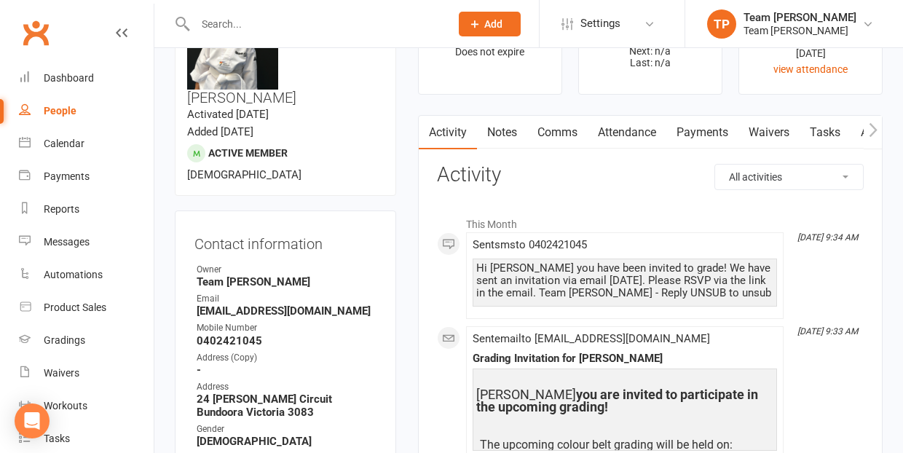
click at [556, 136] on link "Comms" at bounding box center [557, 132] width 60 height 33
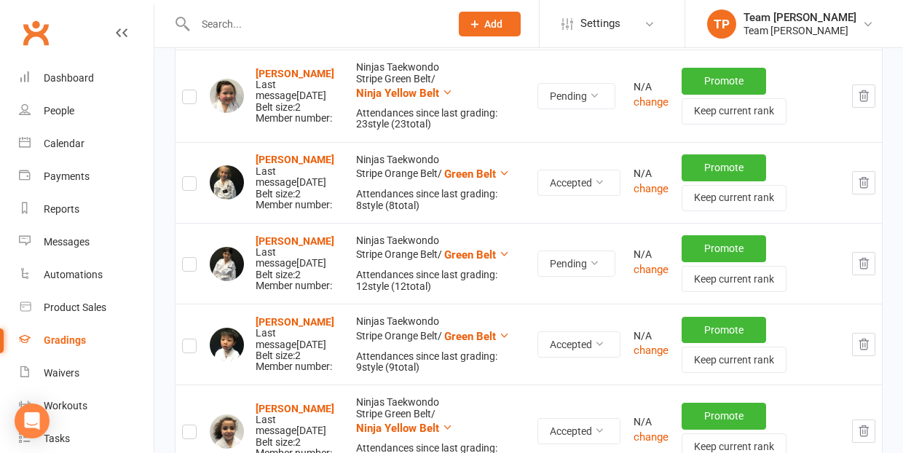
scroll to position [280, 0]
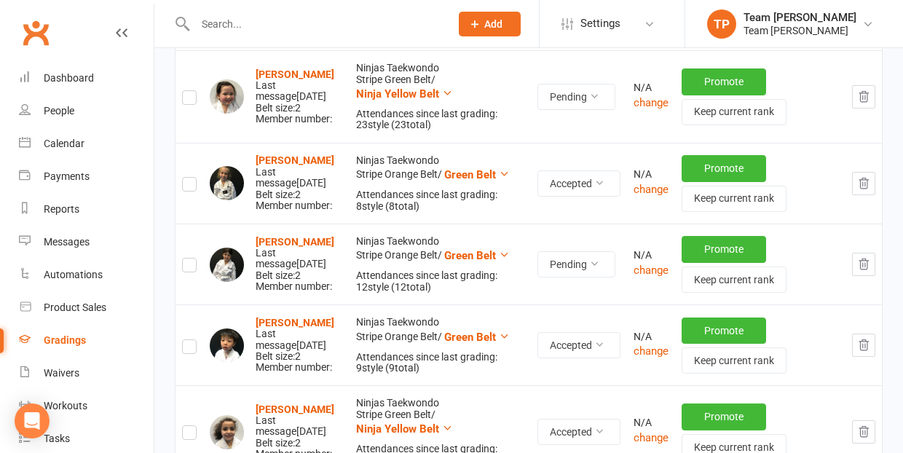
click at [189, 267] on label at bounding box center [189, 267] width 15 height 0
click at [189, 259] on input "checkbox" at bounding box center [189, 259] width 15 height 0
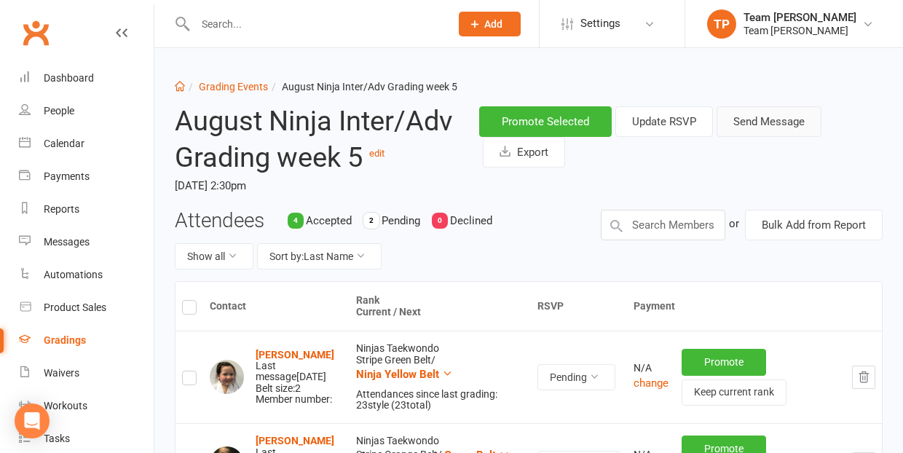
scroll to position [0, 0]
click at [762, 122] on button "Send Message" at bounding box center [769, 121] width 105 height 31
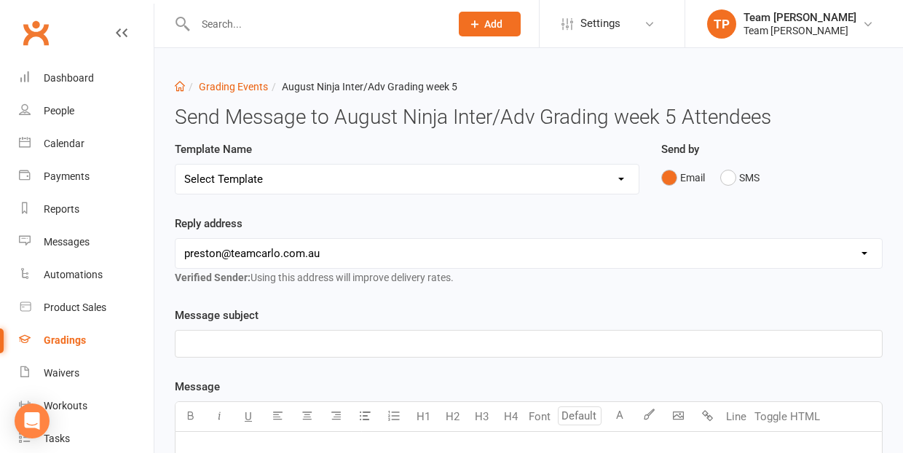
select select "19"
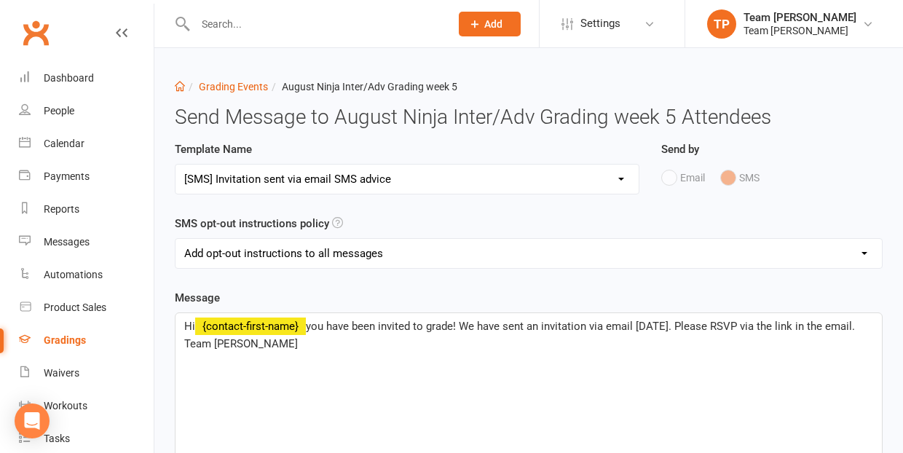
click at [666, 326] on span "you have been invited to grade! We have sent an invitation via email today. Ple…" at bounding box center [521, 335] width 674 height 31
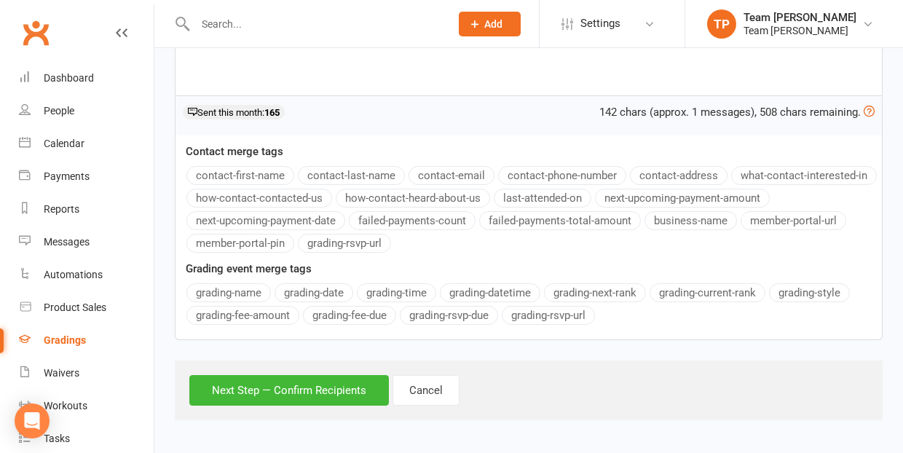
scroll to position [435, 0]
click at [292, 393] on button "Next Step — Confirm Recipients" at bounding box center [289, 391] width 200 height 31
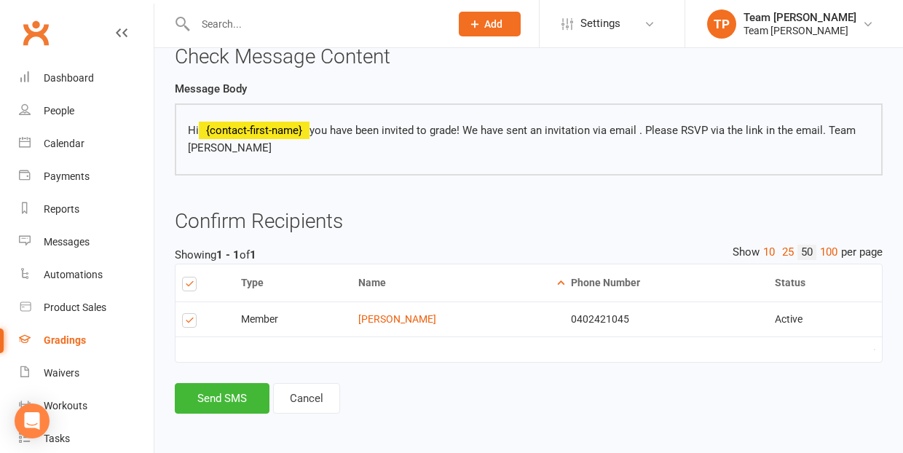
scroll to position [157, 0]
click at [229, 395] on button "Send SMS" at bounding box center [222, 399] width 95 height 31
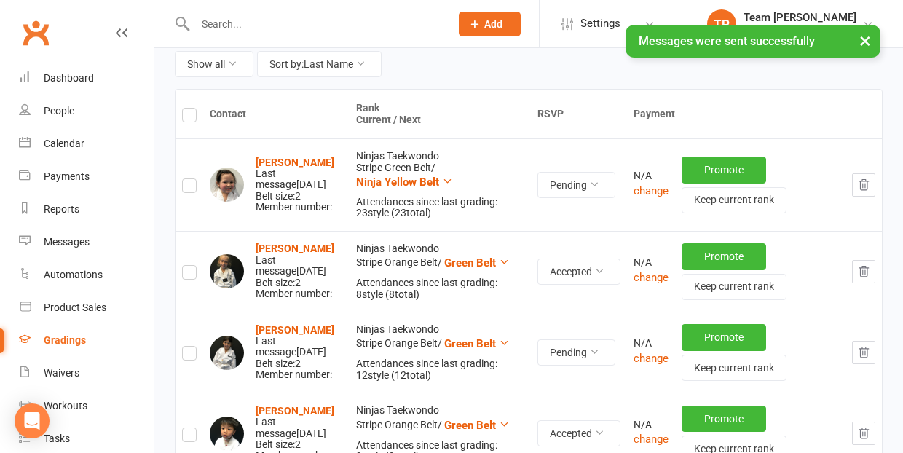
scroll to position [193, 0]
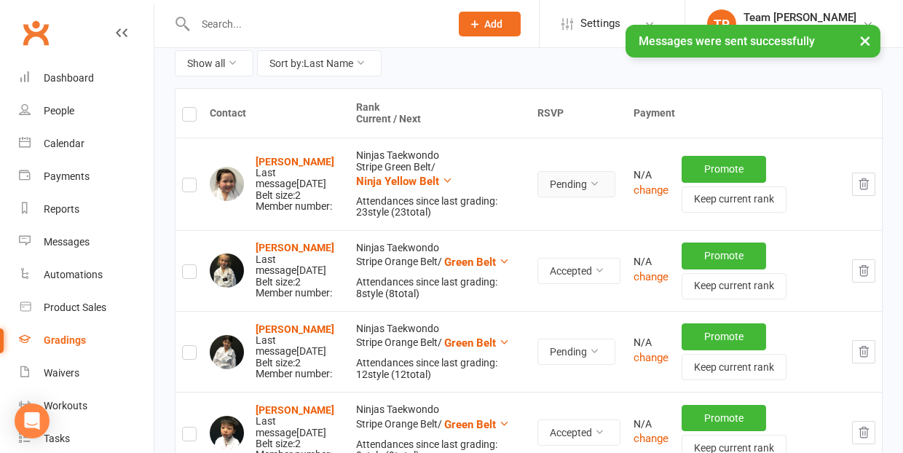
click at [599, 178] on icon at bounding box center [594, 183] width 10 height 10
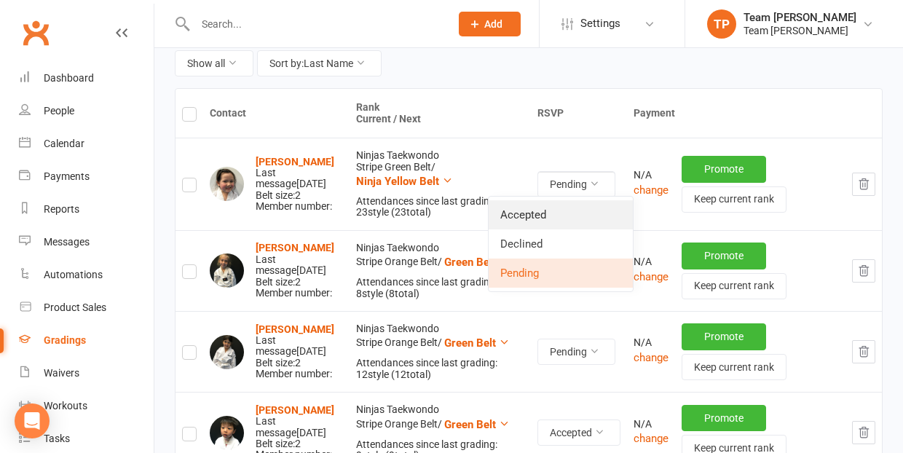
click at [589, 207] on link "Accepted" at bounding box center [561, 214] width 144 height 29
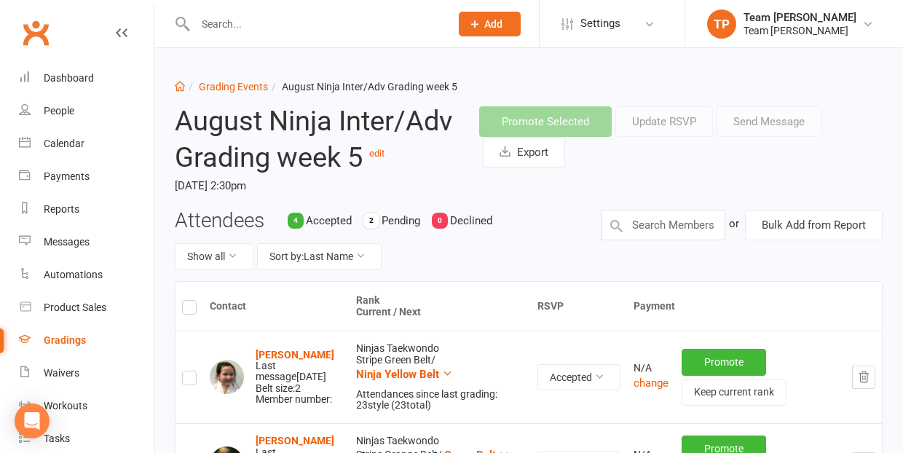
scroll to position [0, 0]
click at [222, 91] on link "Grading Events" at bounding box center [233, 87] width 69 height 12
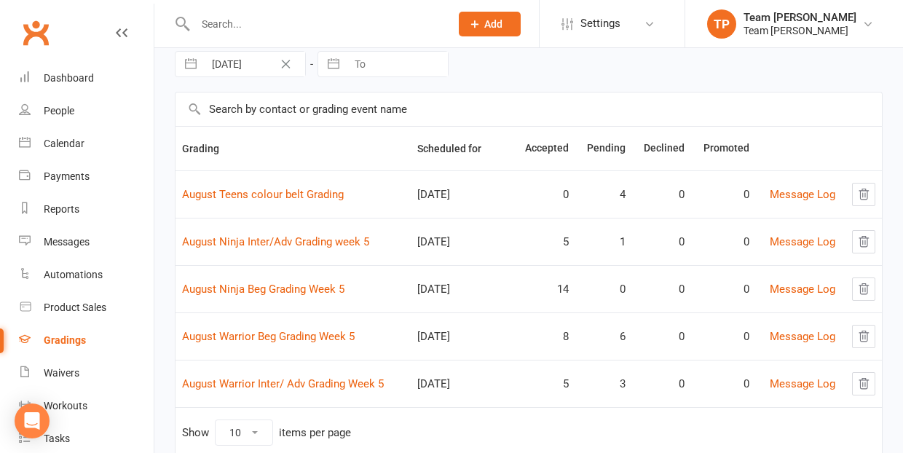
scroll to position [65, 0]
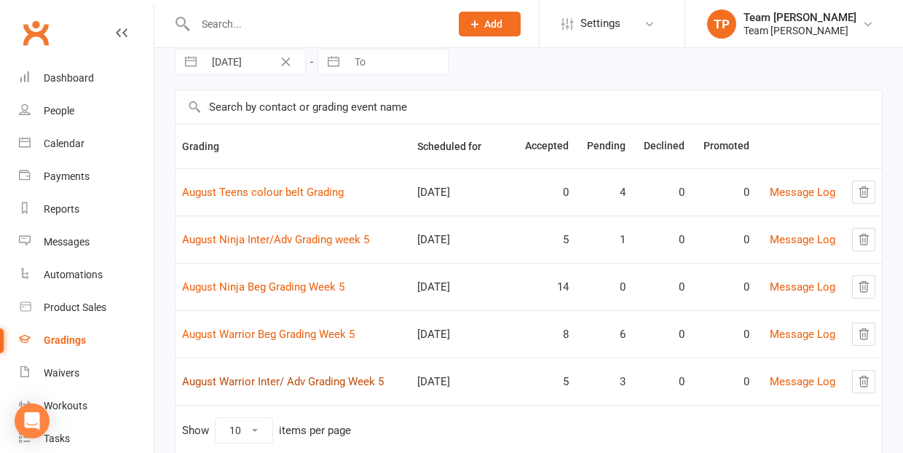
click at [294, 382] on link "August Warrior Inter/ Adv Grading Week 5" at bounding box center [283, 381] width 202 height 13
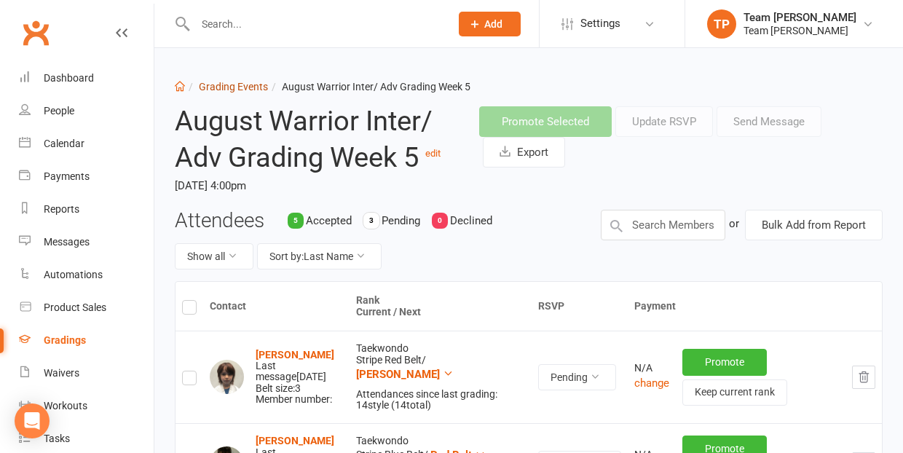
click at [235, 90] on link "Grading Events" at bounding box center [233, 87] width 69 height 12
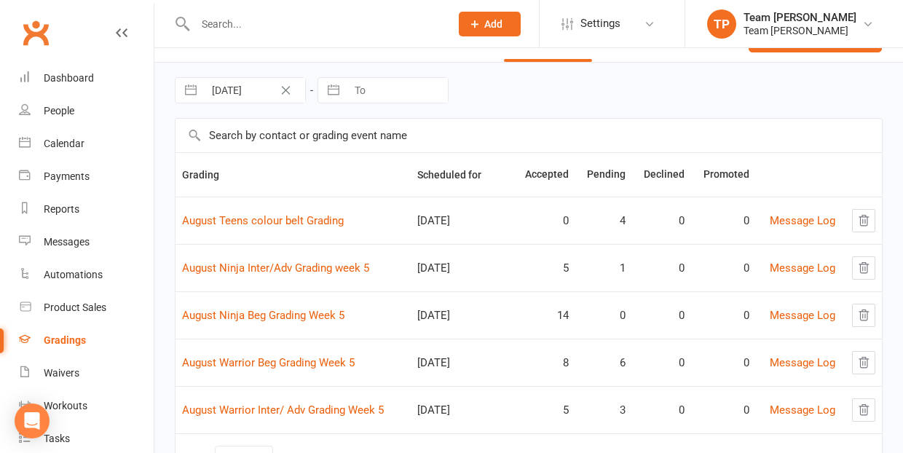
scroll to position [71, 0]
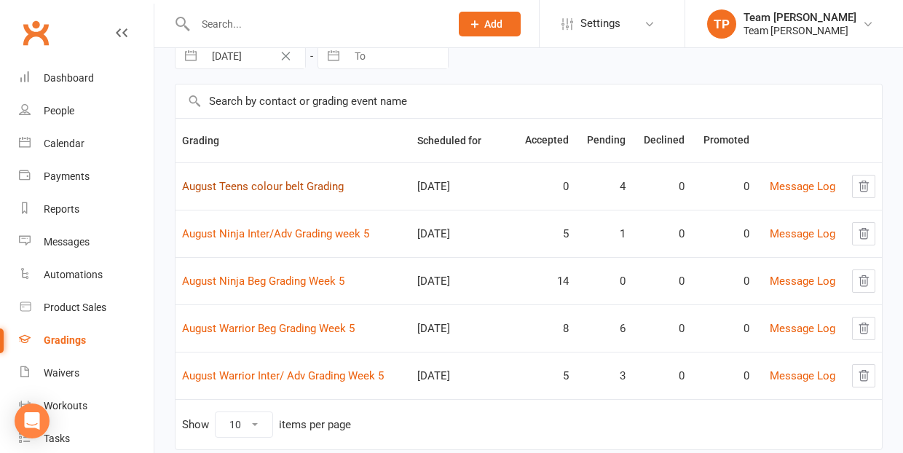
click at [280, 189] on link "August Teens colour belt Grading" at bounding box center [263, 186] width 162 height 13
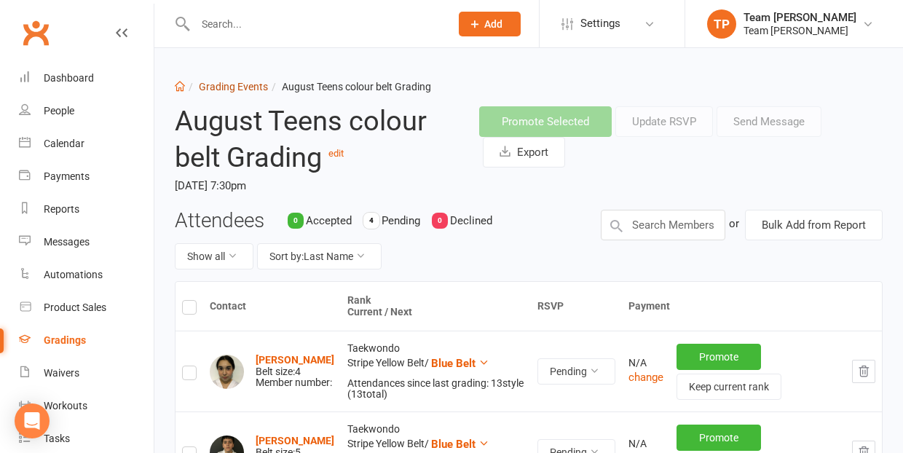
click at [234, 88] on link "Grading Events" at bounding box center [233, 87] width 69 height 12
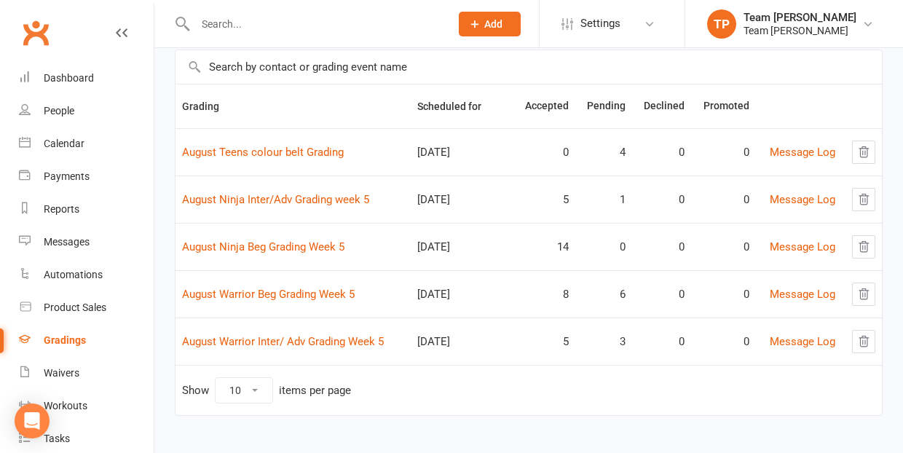
scroll to position [108, 0]
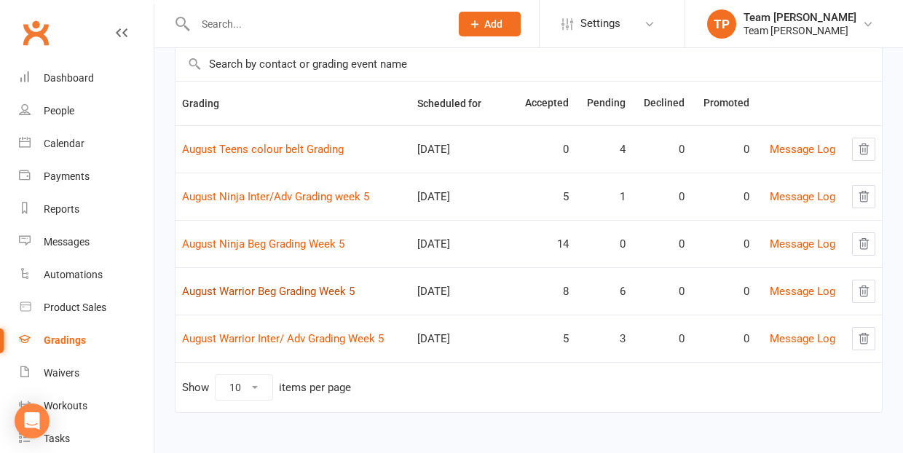
click at [307, 291] on link "August Warrior Beg Grading Week 5" at bounding box center [268, 291] width 173 height 13
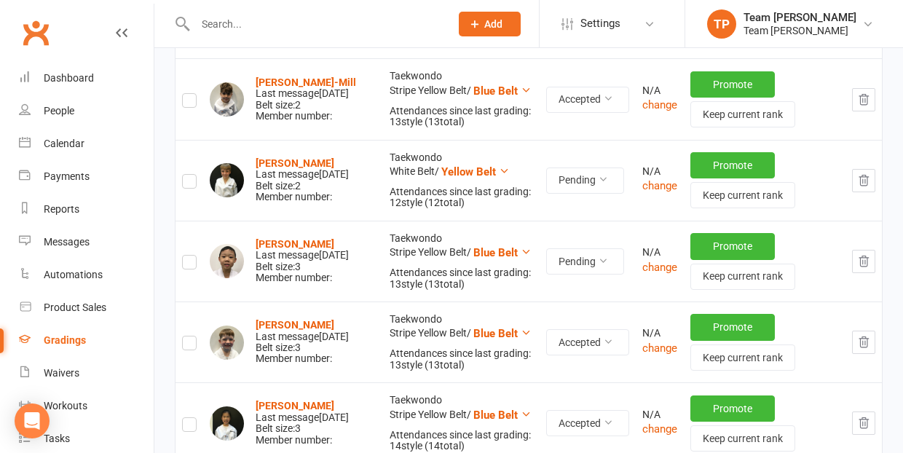
scroll to position [849, 0]
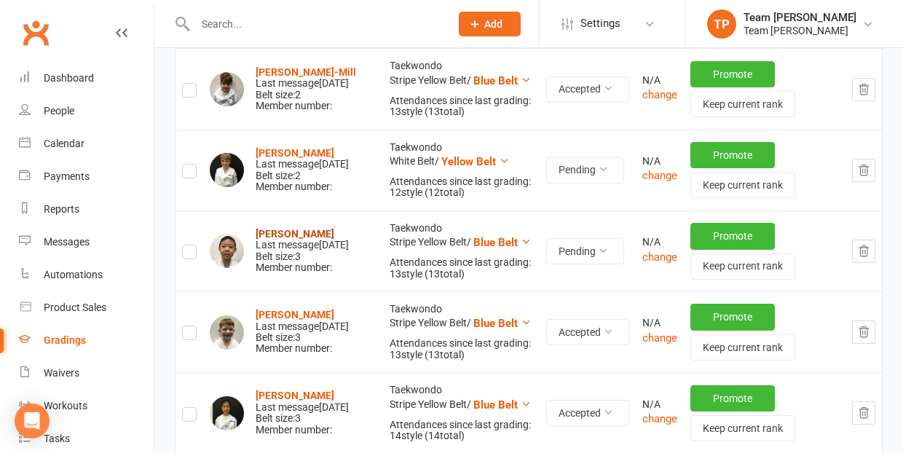
click at [277, 228] on strong "Zachary Nguyen" at bounding box center [295, 234] width 79 height 12
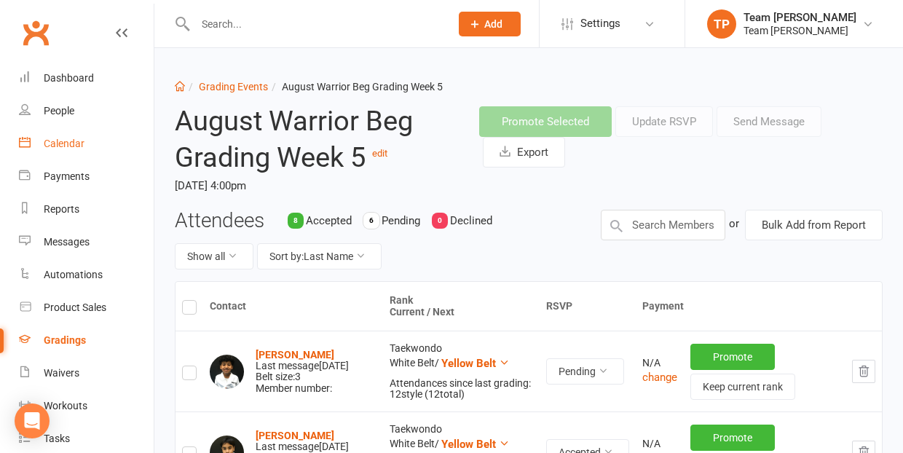
click at [68, 143] on div "Calendar" at bounding box center [64, 144] width 41 height 12
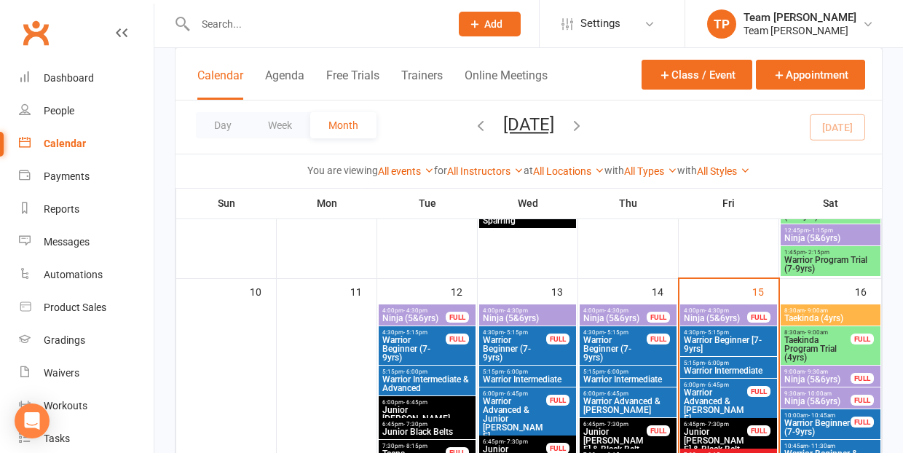
scroll to position [681, 0]
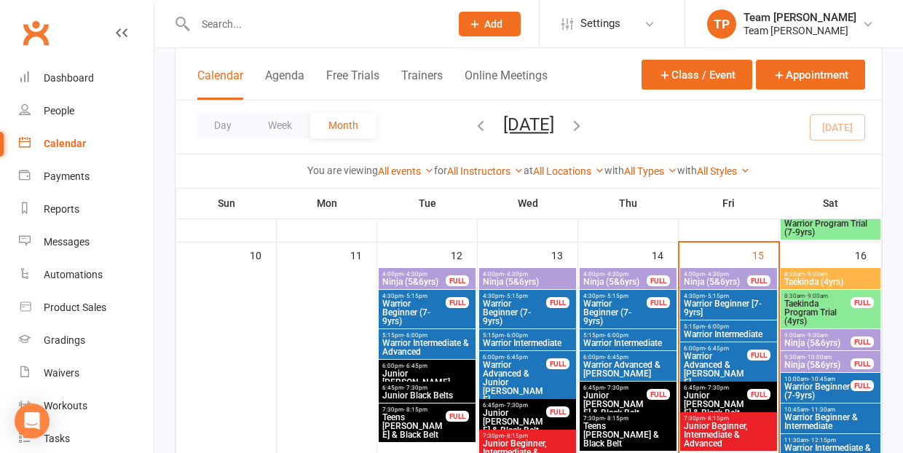
click at [703, 307] on span "Warrior Beginner [7-9yrs]" at bounding box center [728, 307] width 91 height 17
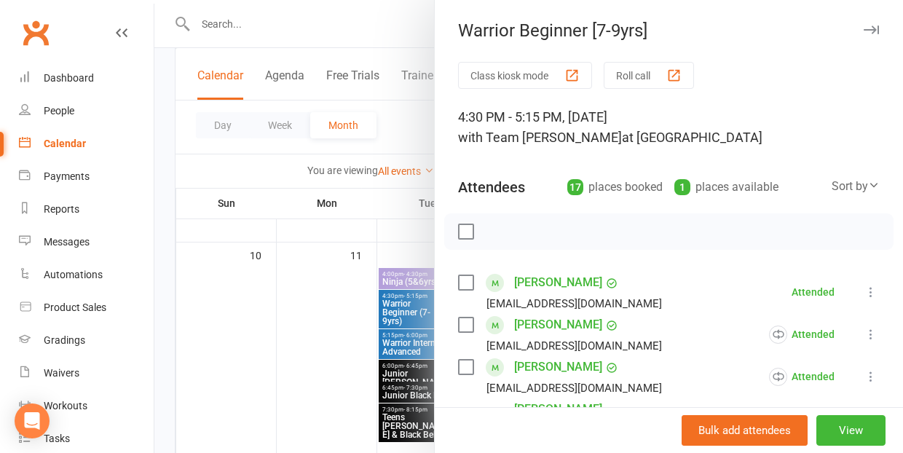
click at [679, 74] on div "button" at bounding box center [673, 75] width 15 height 15
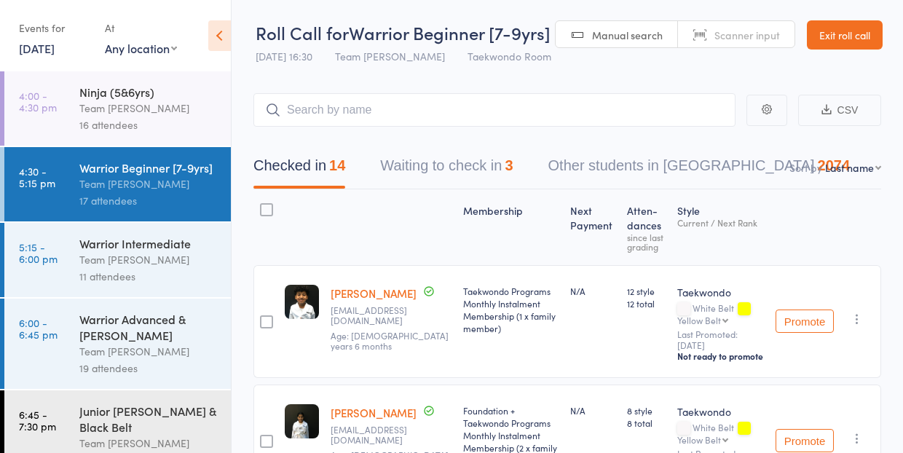
click at [423, 170] on button "Waiting to check in 3" at bounding box center [446, 169] width 133 height 39
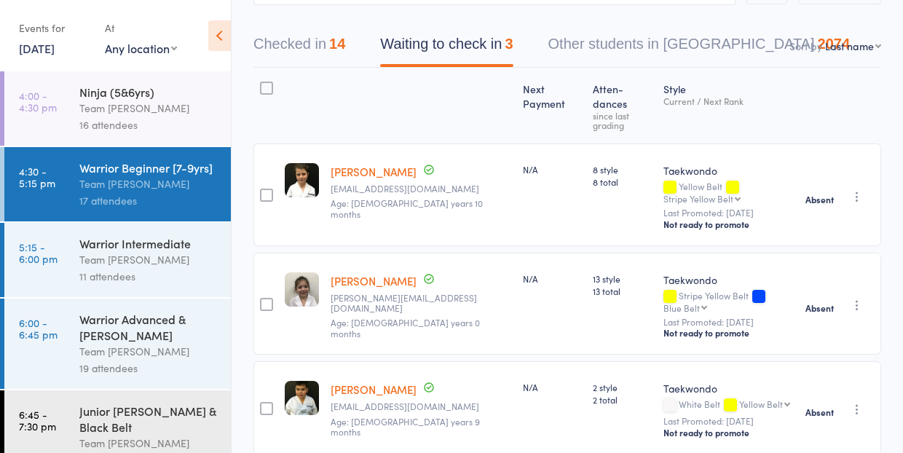
scroll to position [133, 0]
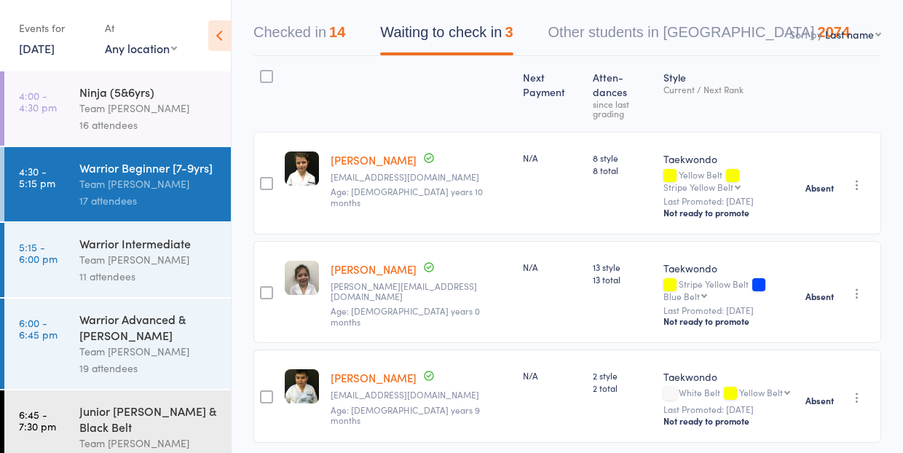
click at [147, 263] on div "Team [PERSON_NAME]" at bounding box center [148, 259] width 139 height 17
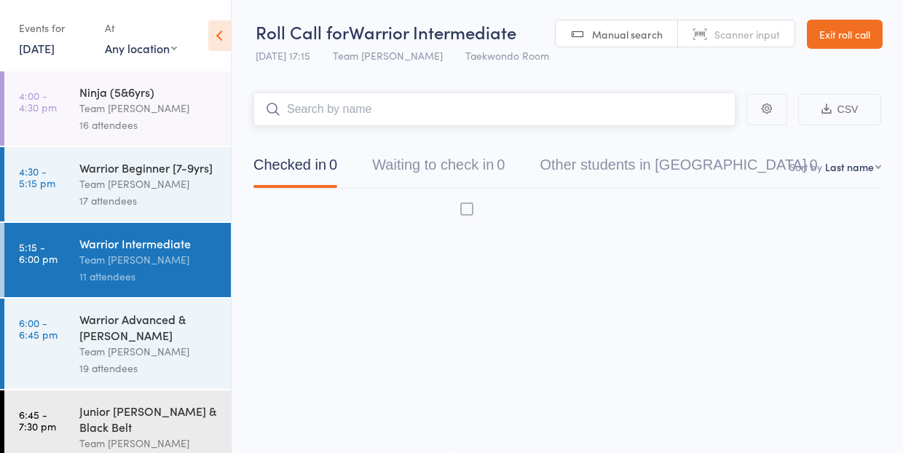
scroll to position [1, 0]
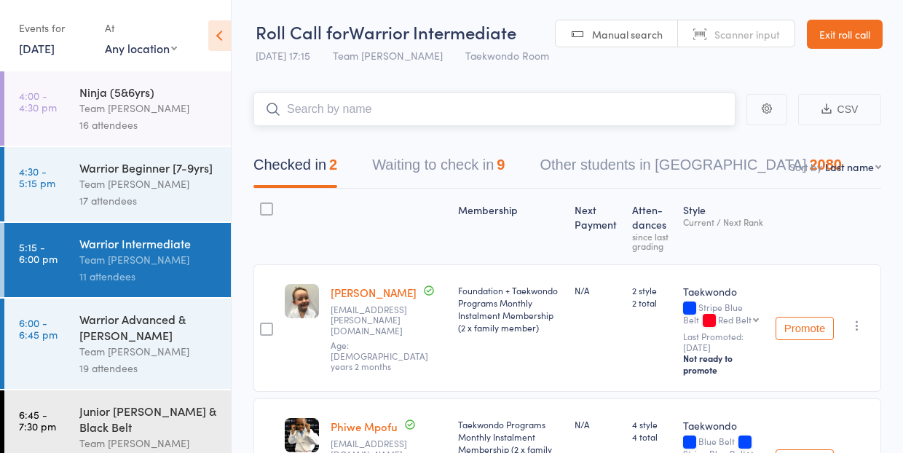
click at [293, 161] on button "Checked in 2" at bounding box center [295, 168] width 84 height 39
click at [298, 166] on button "Checked in 2" at bounding box center [295, 168] width 84 height 39
click at [430, 162] on button "Waiting to check in 9" at bounding box center [438, 169] width 133 height 39
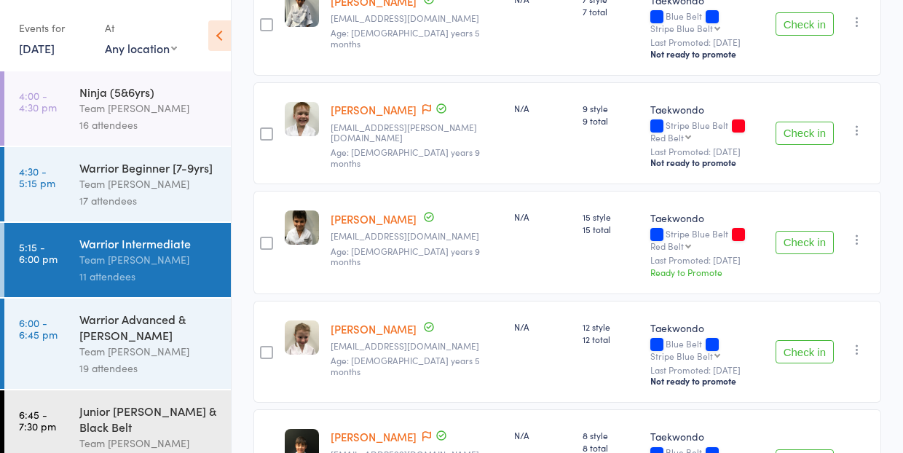
scroll to position [293, 0]
